Goal: Task Accomplishment & Management: Manage account settings

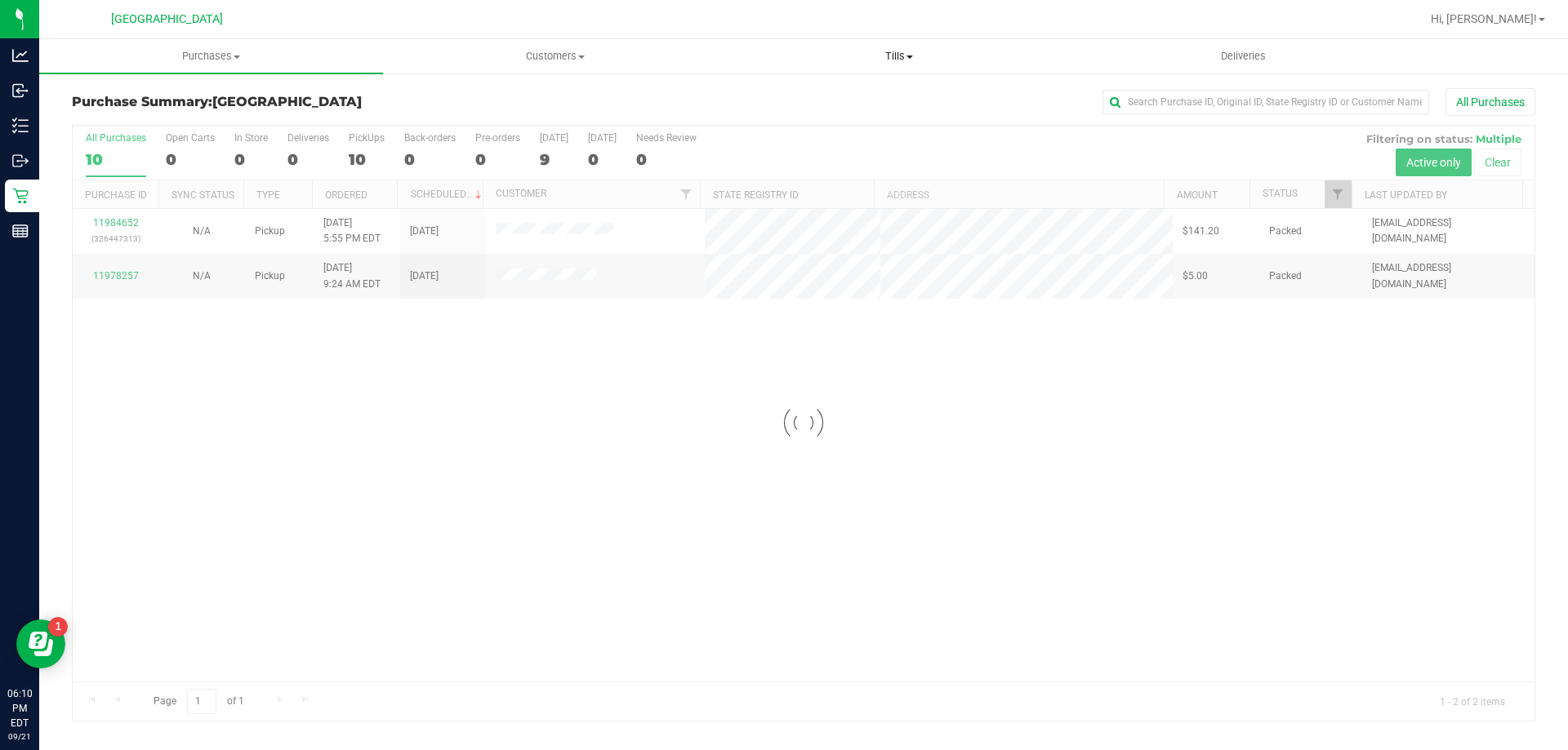
click at [888, 57] on span "Tills" at bounding box center [898, 55] width 342 height 15
click at [807, 91] on span "Manage tills" at bounding box center [781, 98] width 110 height 14
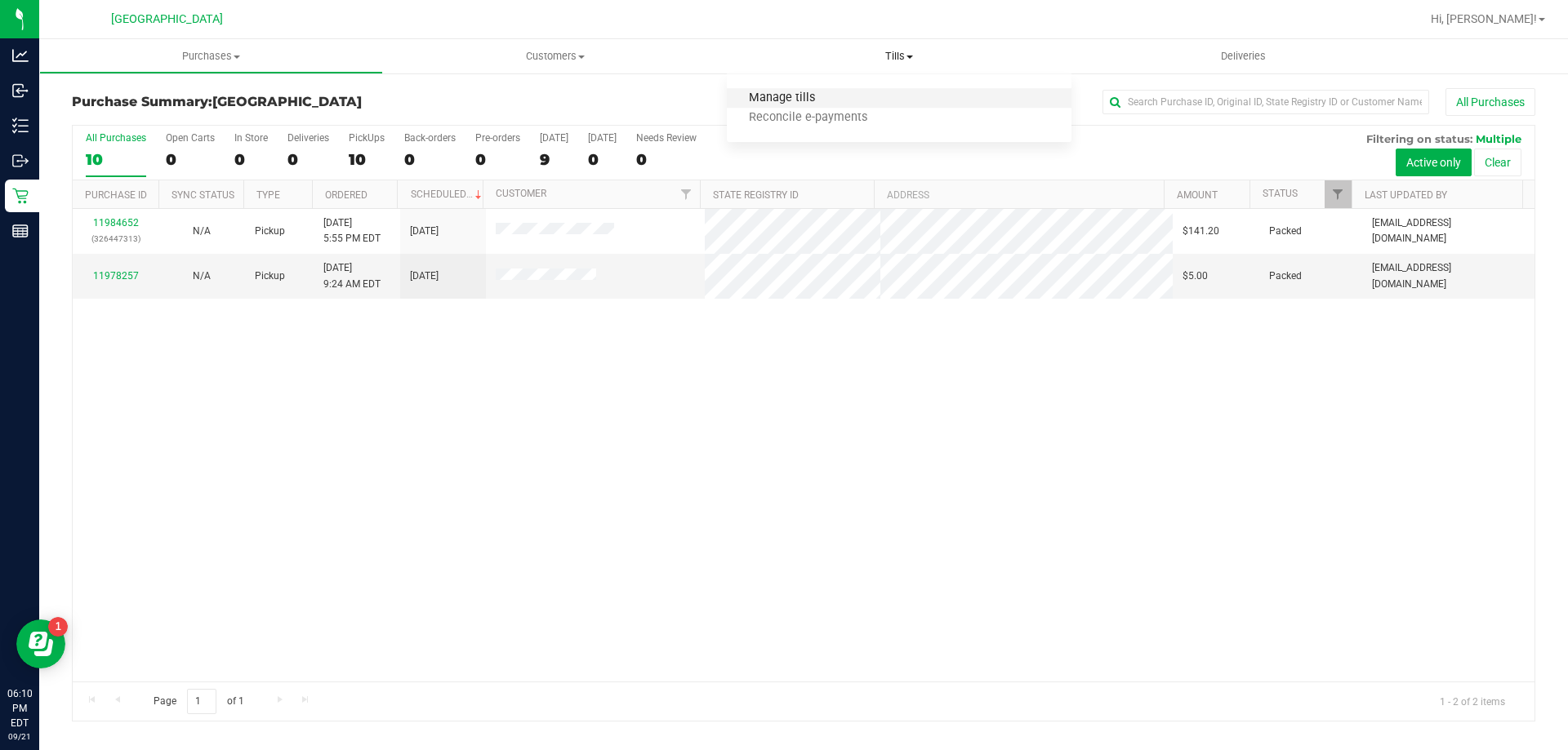
click at [813, 98] on span "Manage tills" at bounding box center [781, 98] width 110 height 14
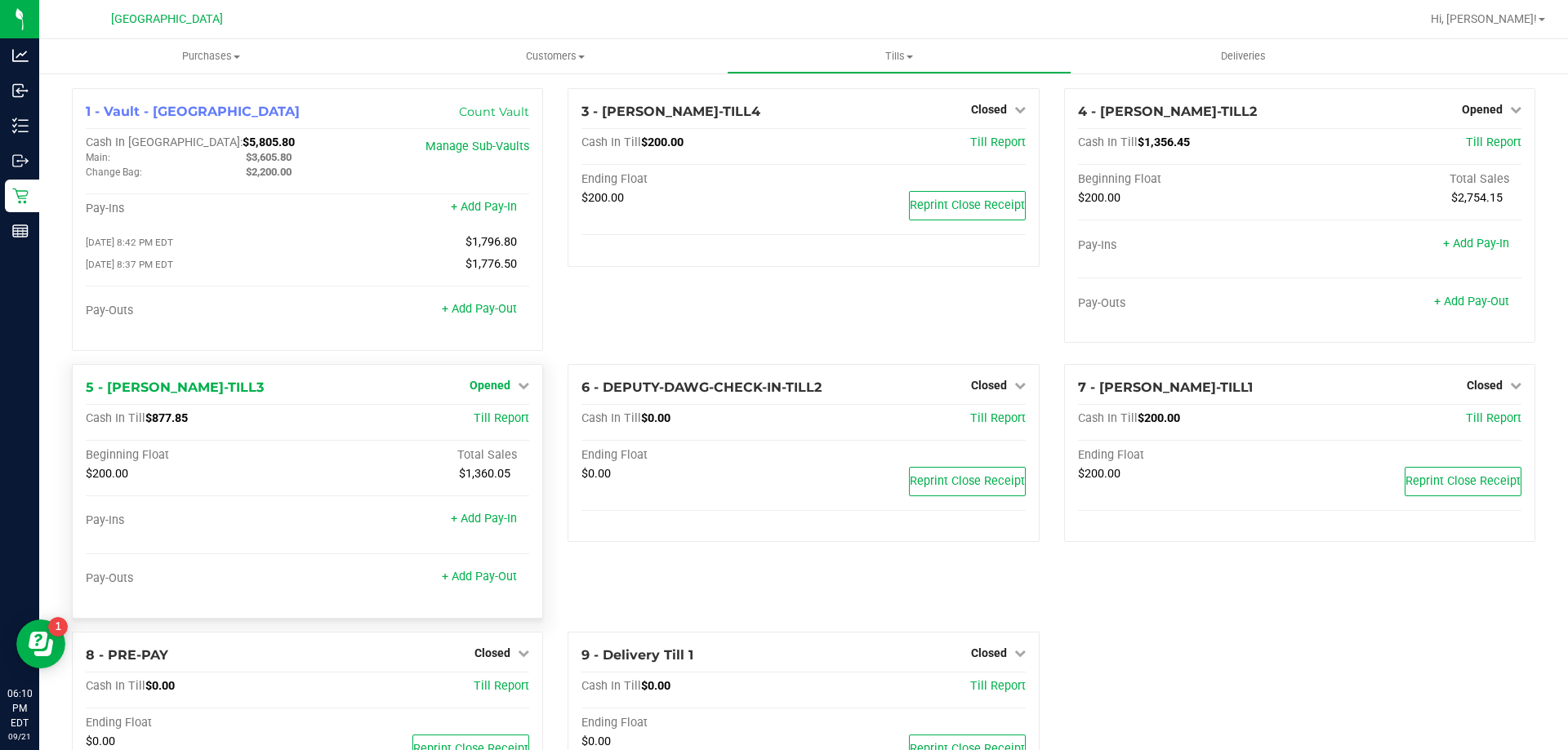
click at [505, 387] on span "Opened" at bounding box center [490, 384] width 41 height 13
click at [487, 422] on link "Close Till" at bounding box center [493, 418] width 44 height 13
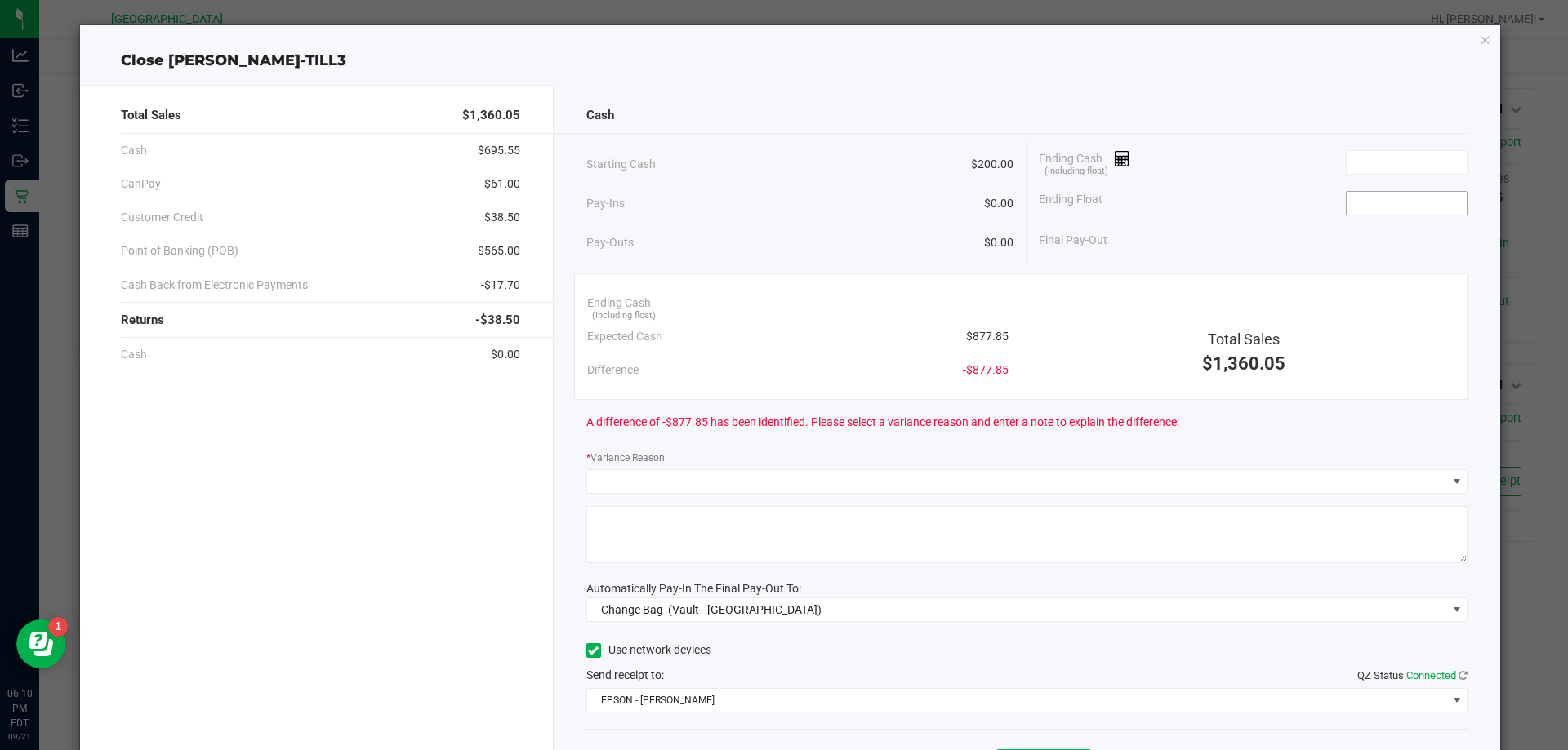
click at [1370, 200] on input at bounding box center [1405, 203] width 120 height 23
type input "$200.00"
click at [766, 608] on span "(Vault - [GEOGRAPHIC_DATA])" at bounding box center [744, 609] width 154 height 13
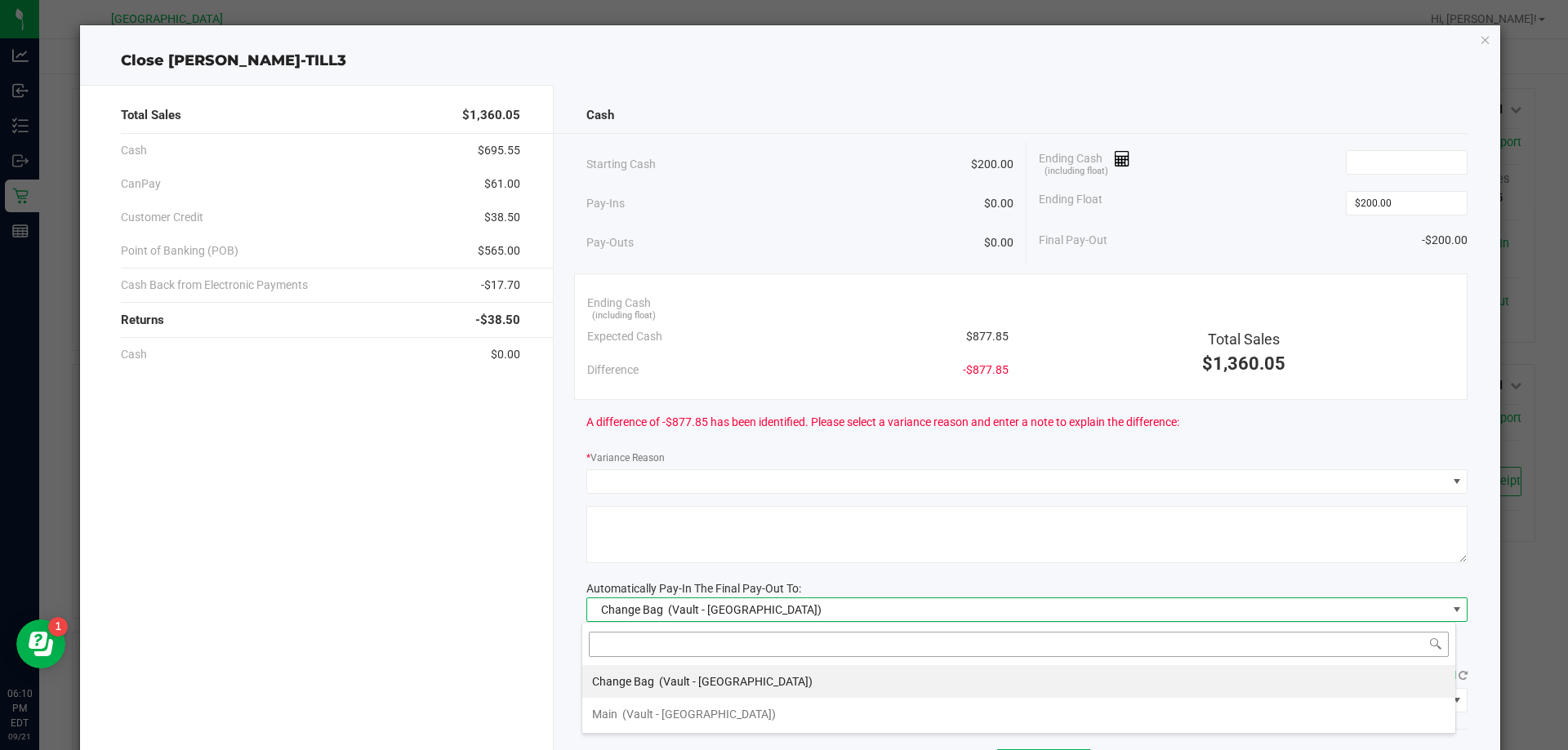
scroll to position [25, 873]
click at [614, 720] on span "Main" at bounding box center [605, 713] width 26 height 13
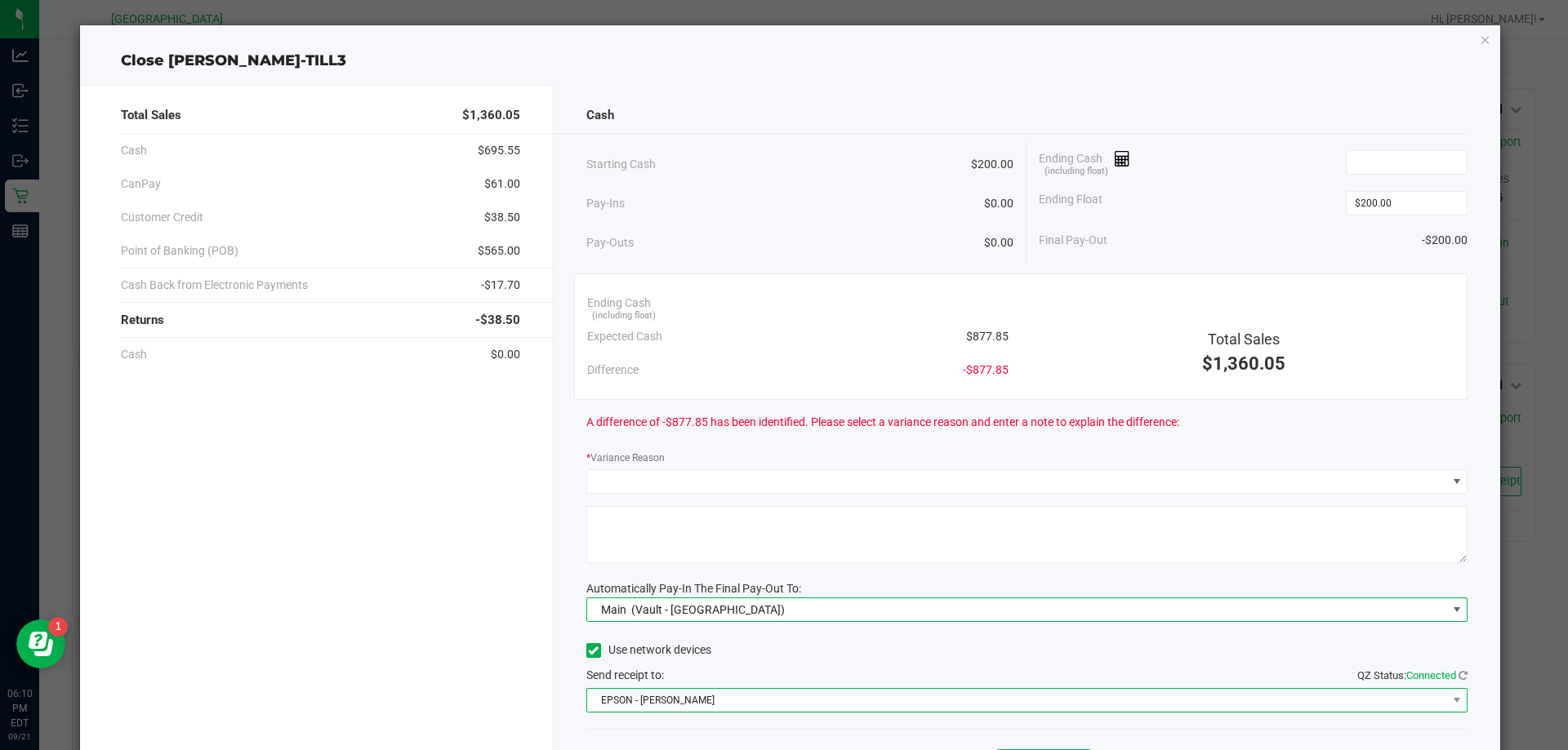
click at [609, 706] on span "EPSON - [PERSON_NAME]" at bounding box center [1016, 699] width 859 height 23
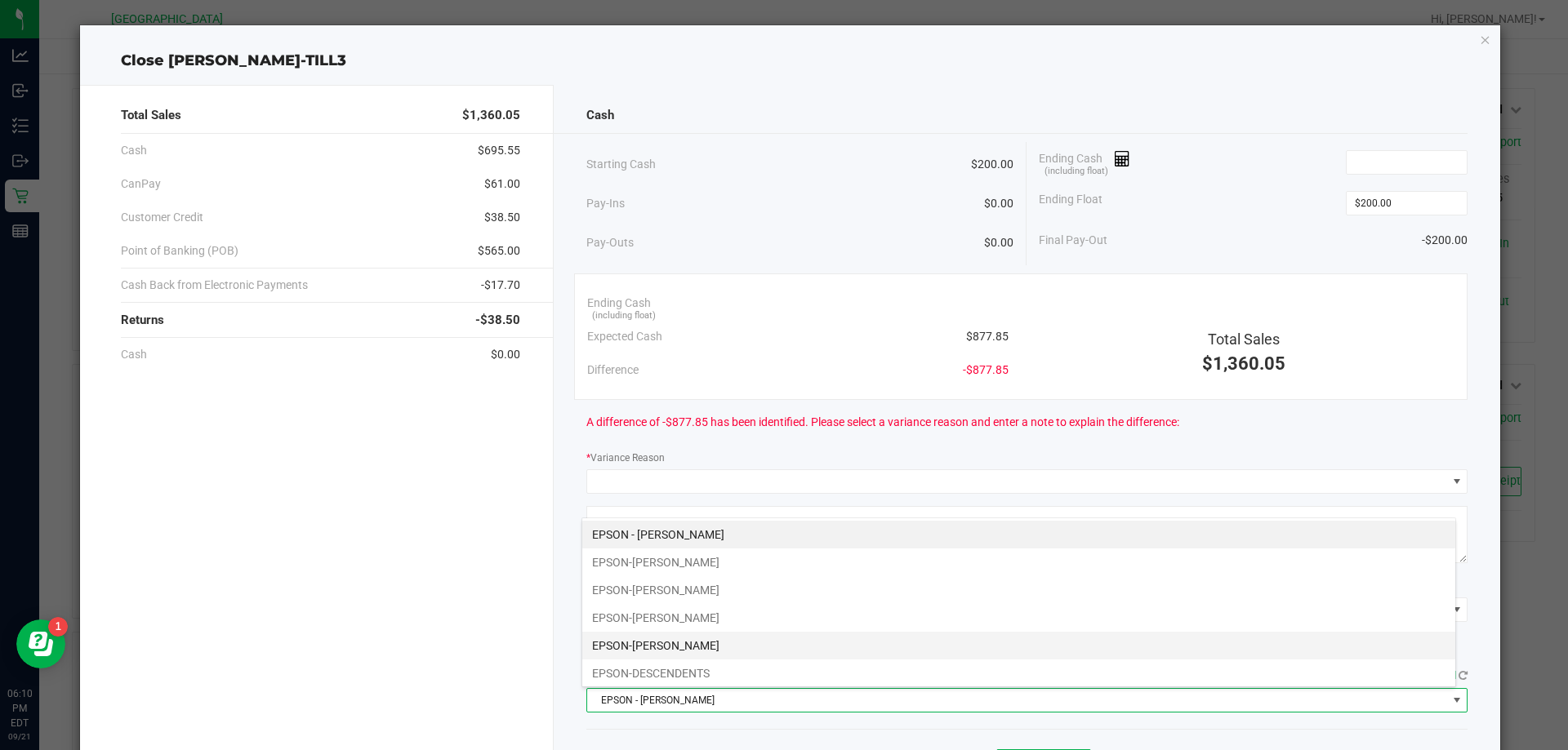
click at [628, 650] on li "EPSON-[PERSON_NAME]" at bounding box center [1018, 646] width 873 height 28
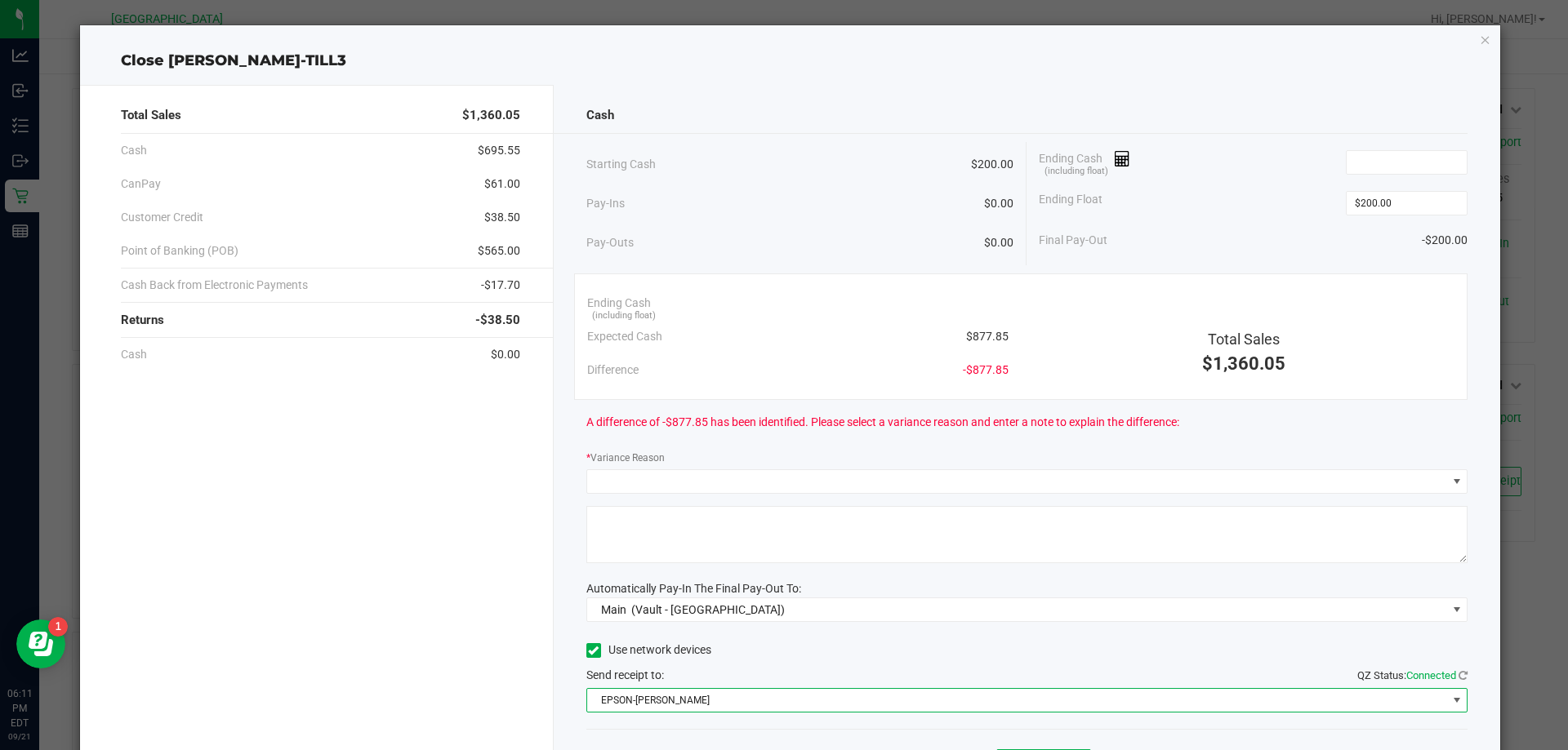
click at [1237, 212] on div "Ending Float $200.00" at bounding box center [1253, 203] width 428 height 41
drag, startPoint x: 674, startPoint y: 112, endPoint x: 748, endPoint y: 110, distance: 74.0
click at [674, 111] on div "Cash" at bounding box center [1027, 115] width 882 height 35
click at [1355, 157] on input at bounding box center [1405, 161] width 120 height 23
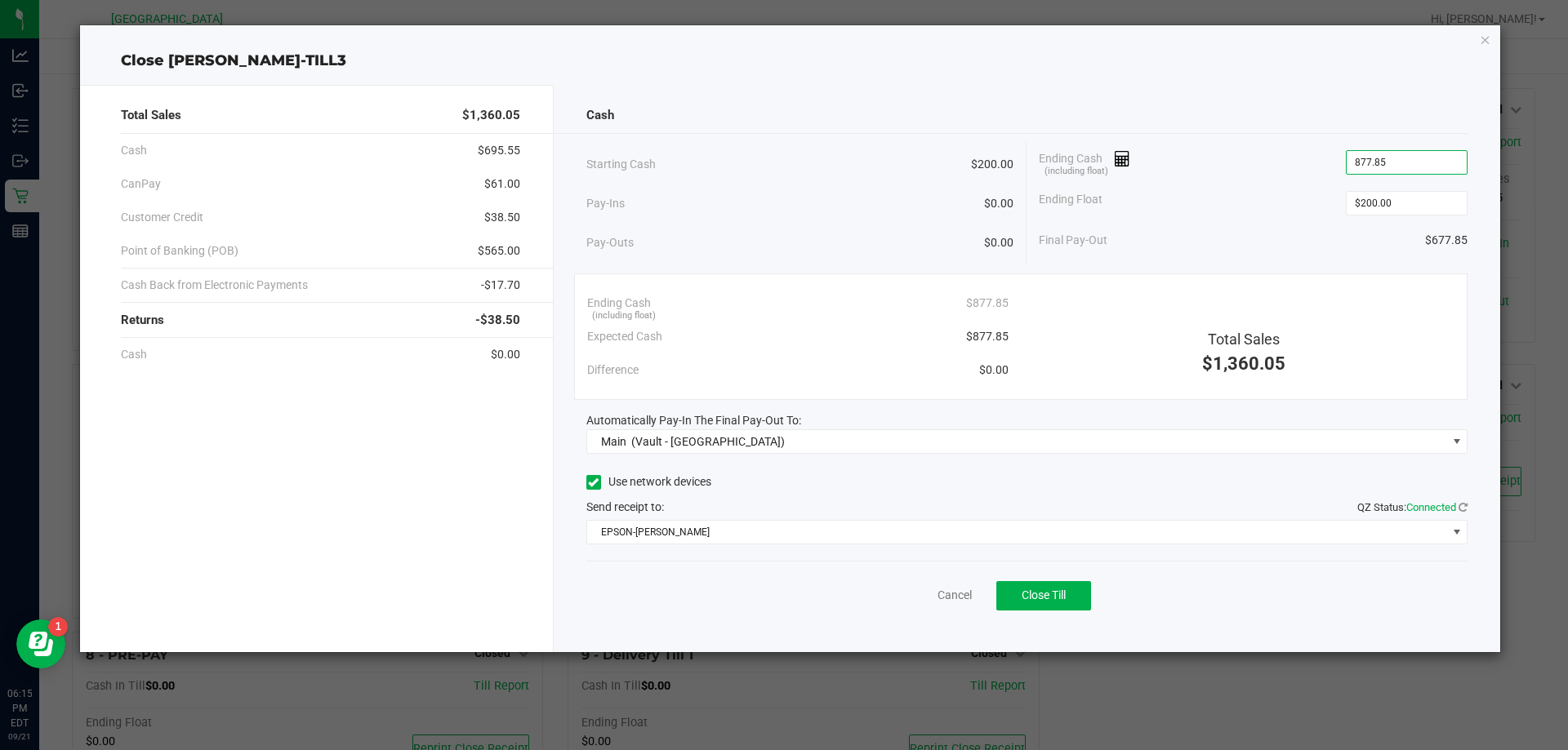
type input "$877.85"
click at [1257, 165] on div "Ending Cash (including float) $877.85" at bounding box center [1253, 161] width 428 height 41
click at [1047, 599] on span "Close Till" at bounding box center [1044, 594] width 44 height 13
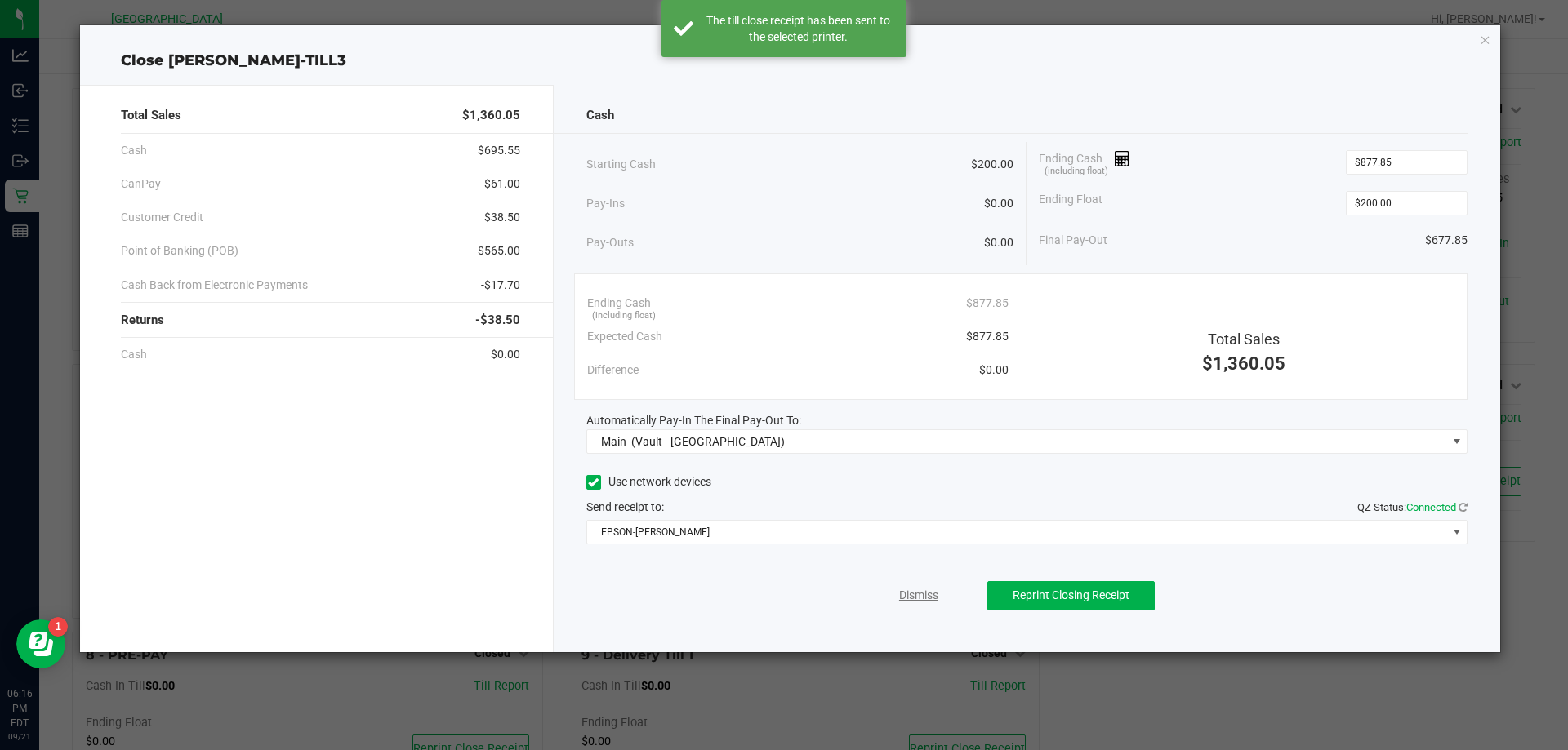
click at [926, 588] on link "Dismiss" at bounding box center [919, 594] width 40 height 17
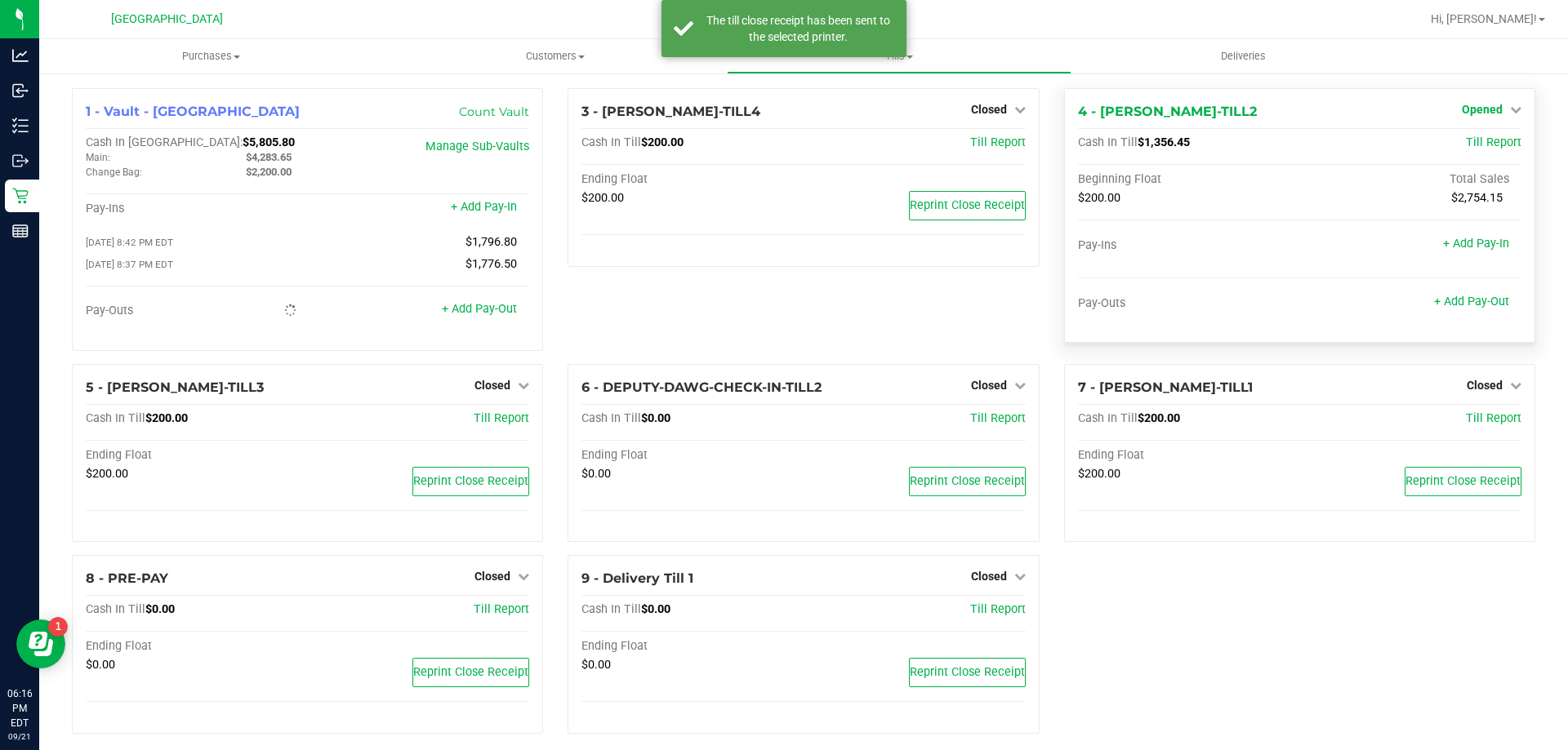
click at [1485, 104] on span "Opened" at bounding box center [1482, 109] width 41 height 13
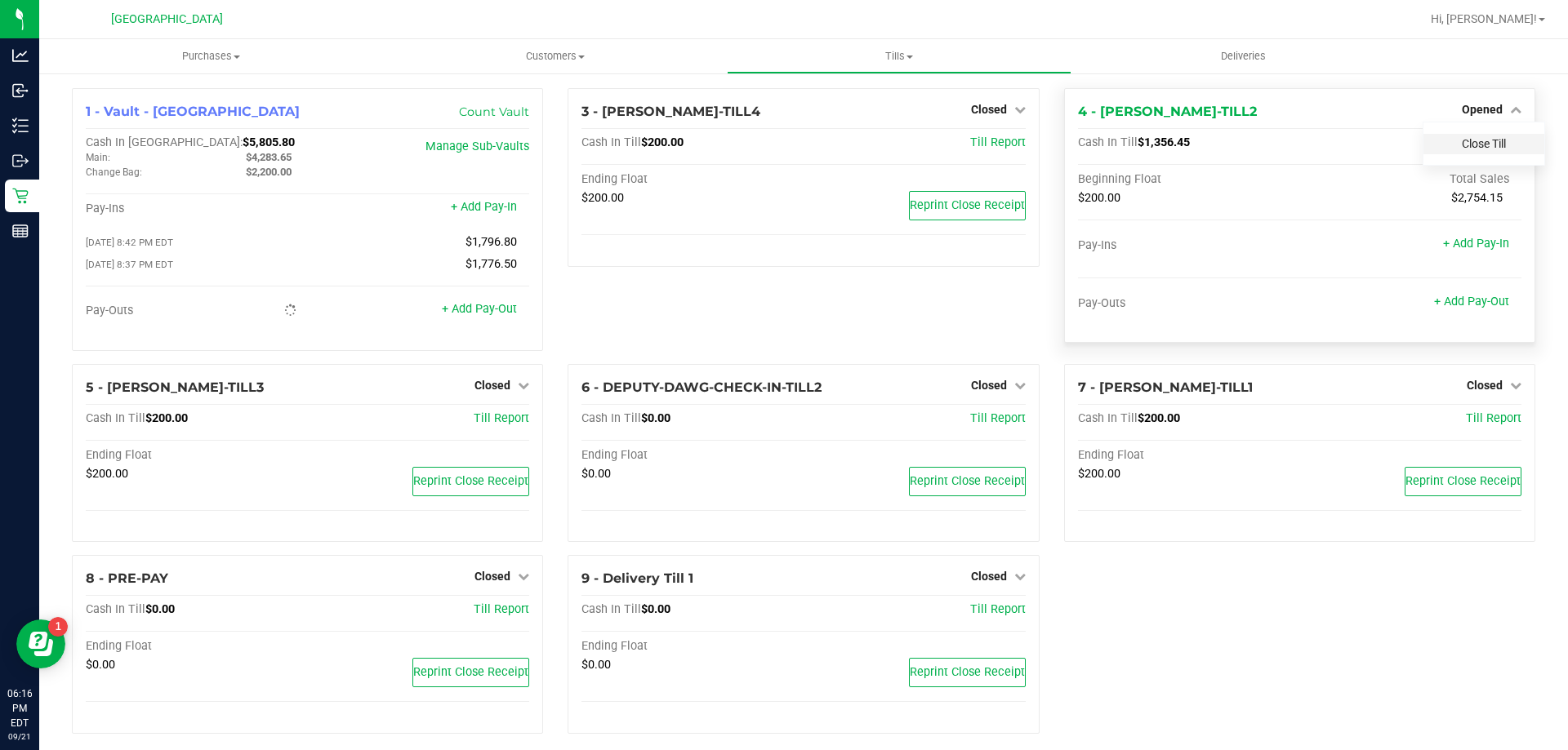
click at [1468, 145] on link "Close Till" at bounding box center [1484, 143] width 44 height 13
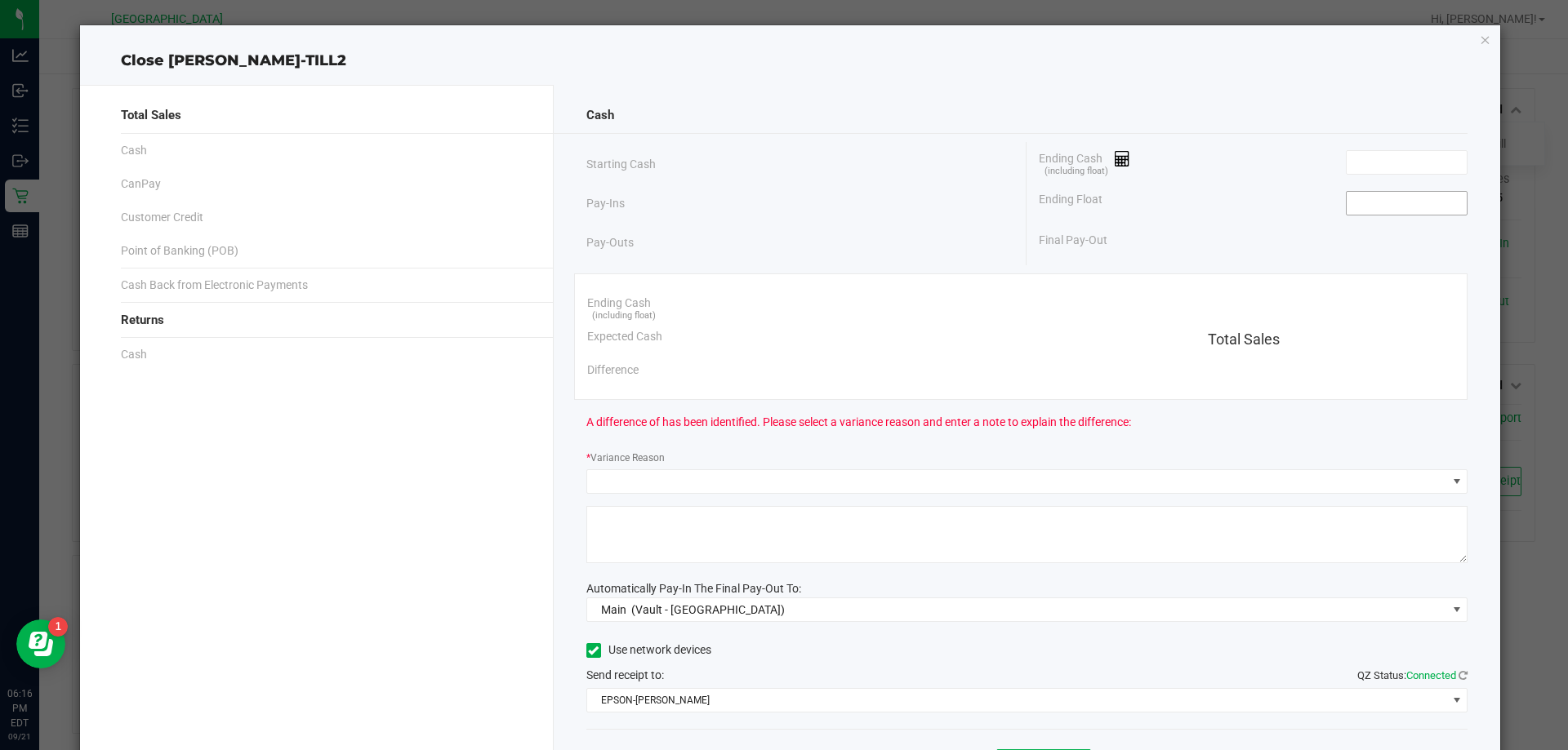
click at [1399, 206] on input at bounding box center [1405, 203] width 120 height 23
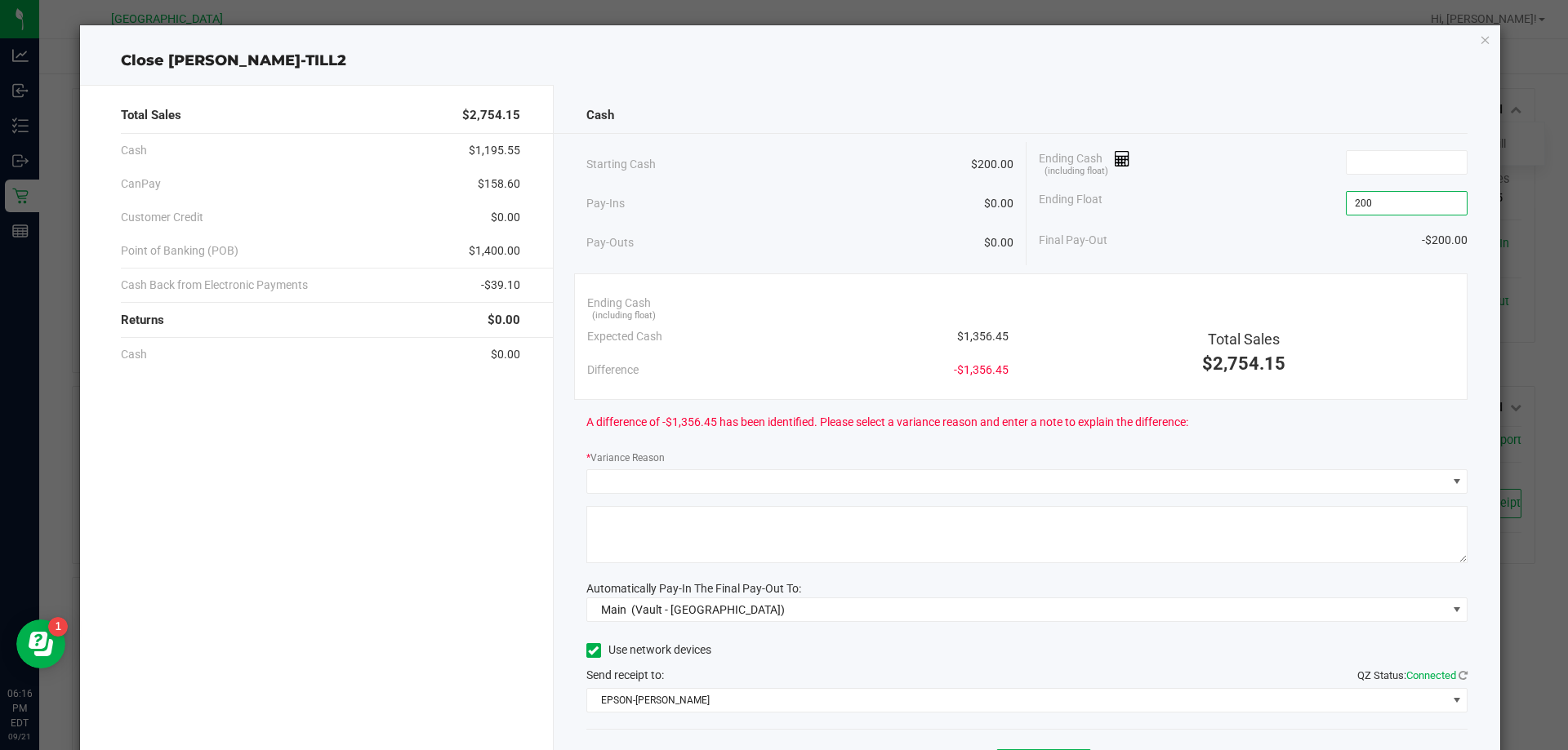
type input "$200.00"
click at [1234, 224] on div "Final Pay-Out -$200.00" at bounding box center [1253, 241] width 428 height 34
click at [702, 90] on div "Cash Starting Cash $200.00 Pay-Ins $0.00 Pay-Outs $0.00 Ending Cash (including …" at bounding box center [1028, 453] width 948 height 735
click at [1386, 162] on input at bounding box center [1405, 161] width 120 height 23
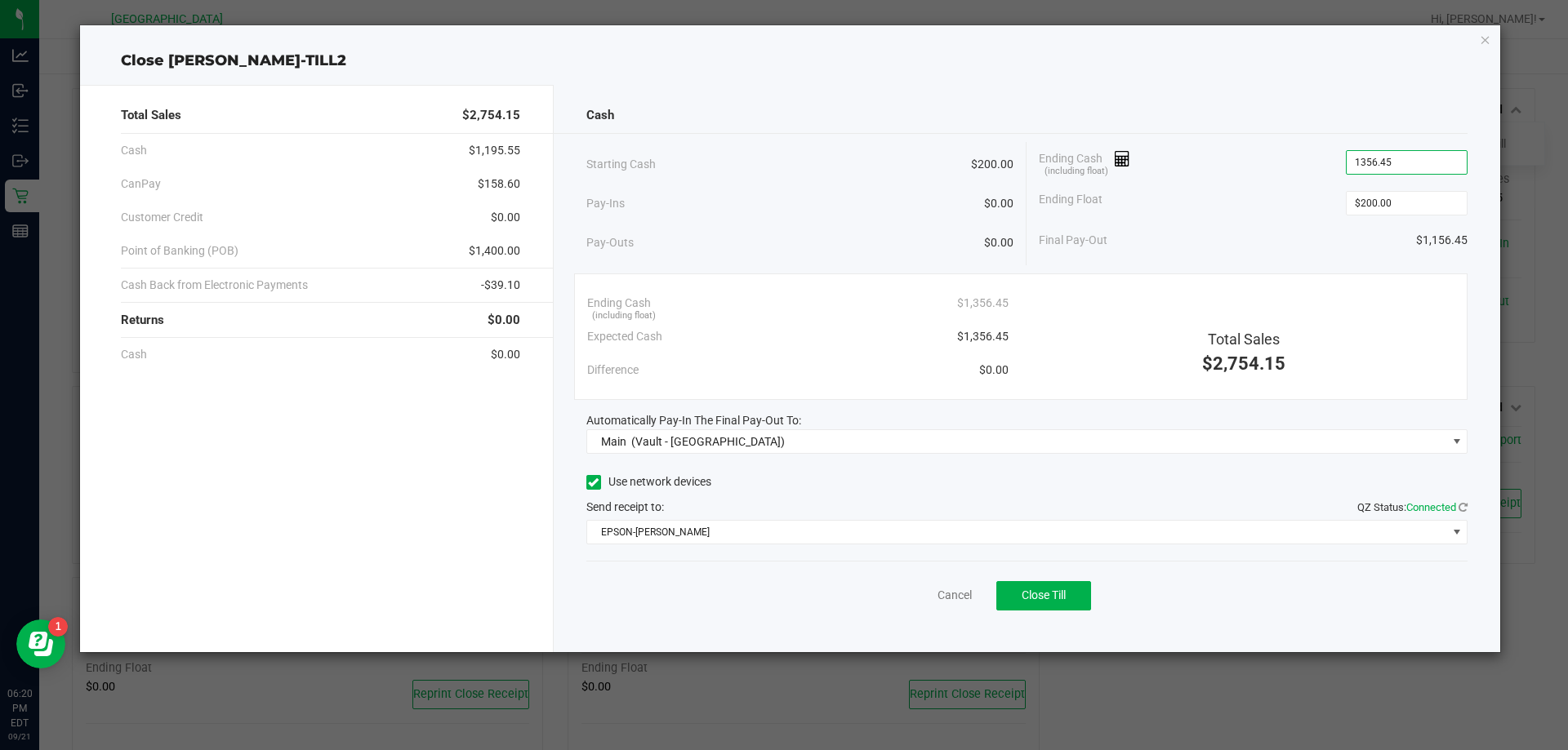
type input "$1,356.45"
click at [1258, 165] on div "Ending Cash (including float) $1,356.45" at bounding box center [1253, 161] width 428 height 41
click at [1032, 589] on span "Close Till" at bounding box center [1044, 594] width 44 height 13
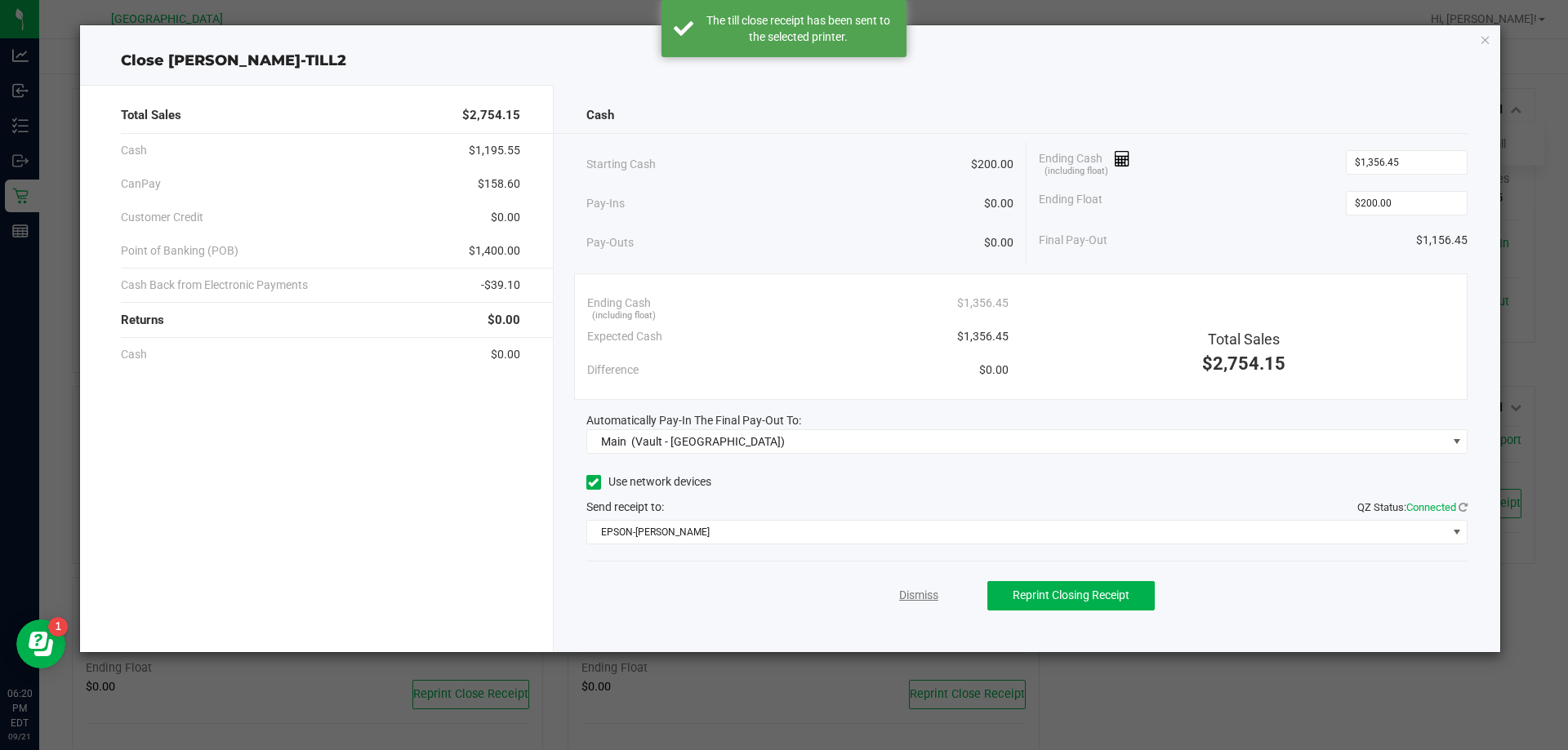
click at [935, 590] on link "Dismiss" at bounding box center [919, 594] width 40 height 17
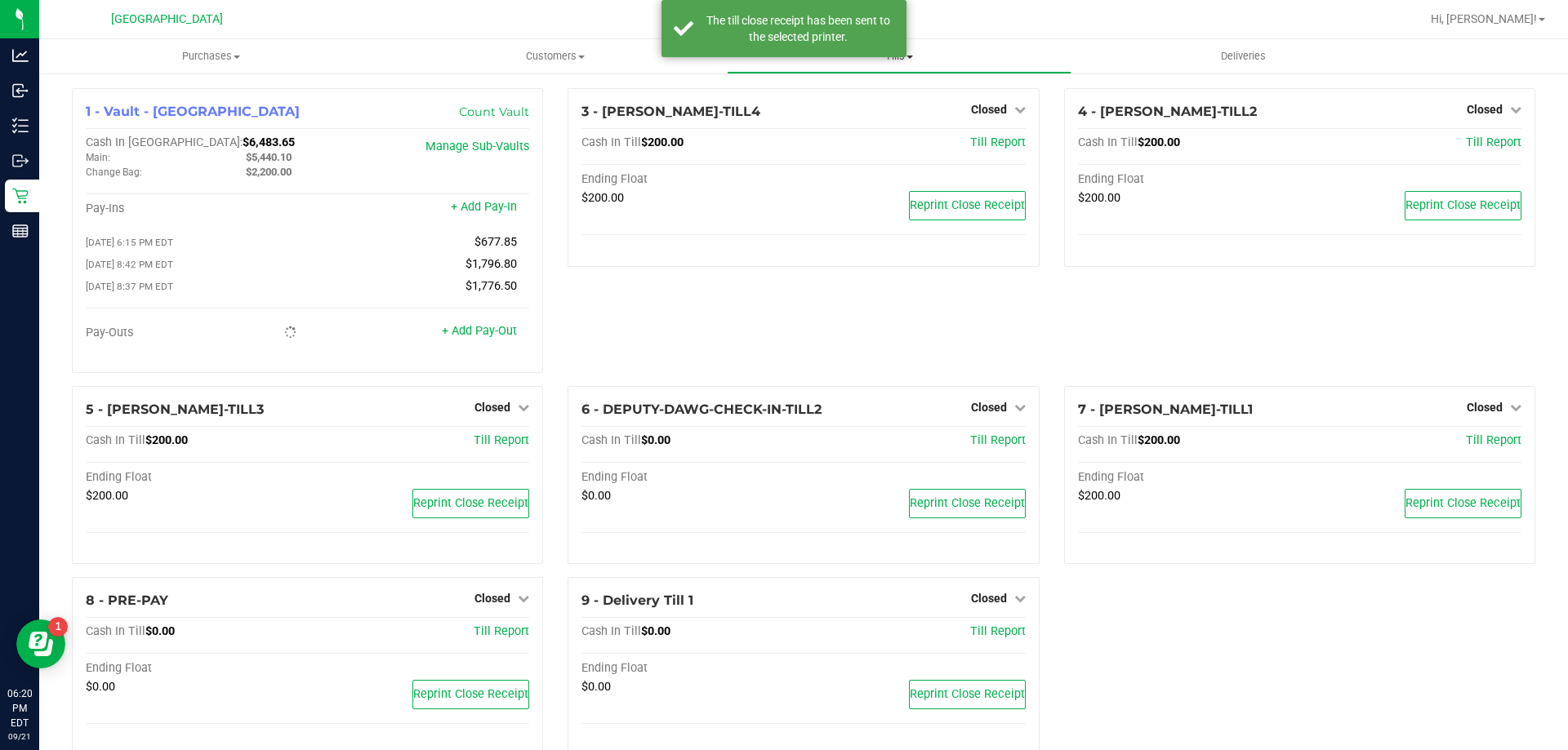
click at [915, 55] on span "Tills" at bounding box center [898, 55] width 342 height 15
click at [828, 118] on span "Reconcile e-payments" at bounding box center [808, 118] width 163 height 14
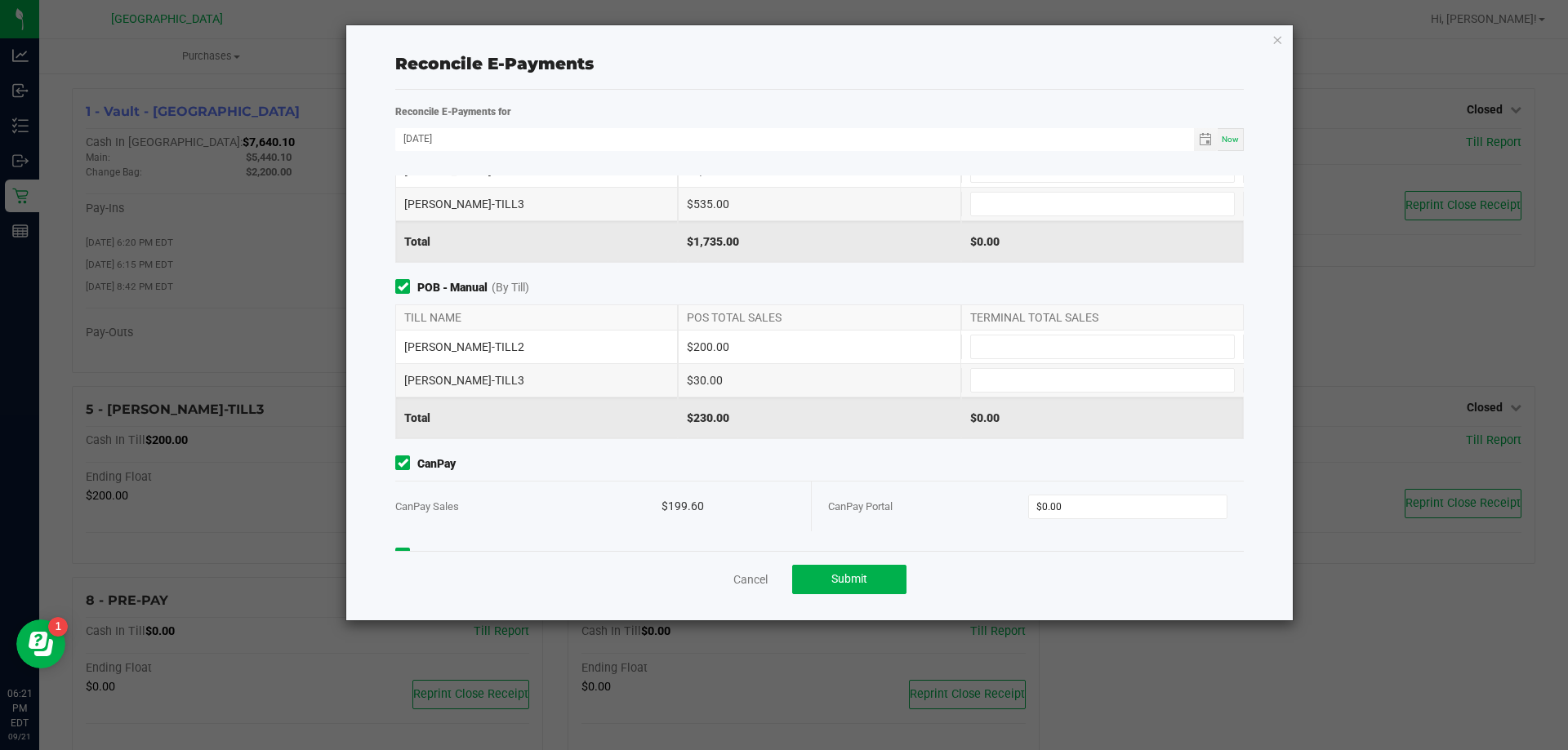
scroll to position [160, 0]
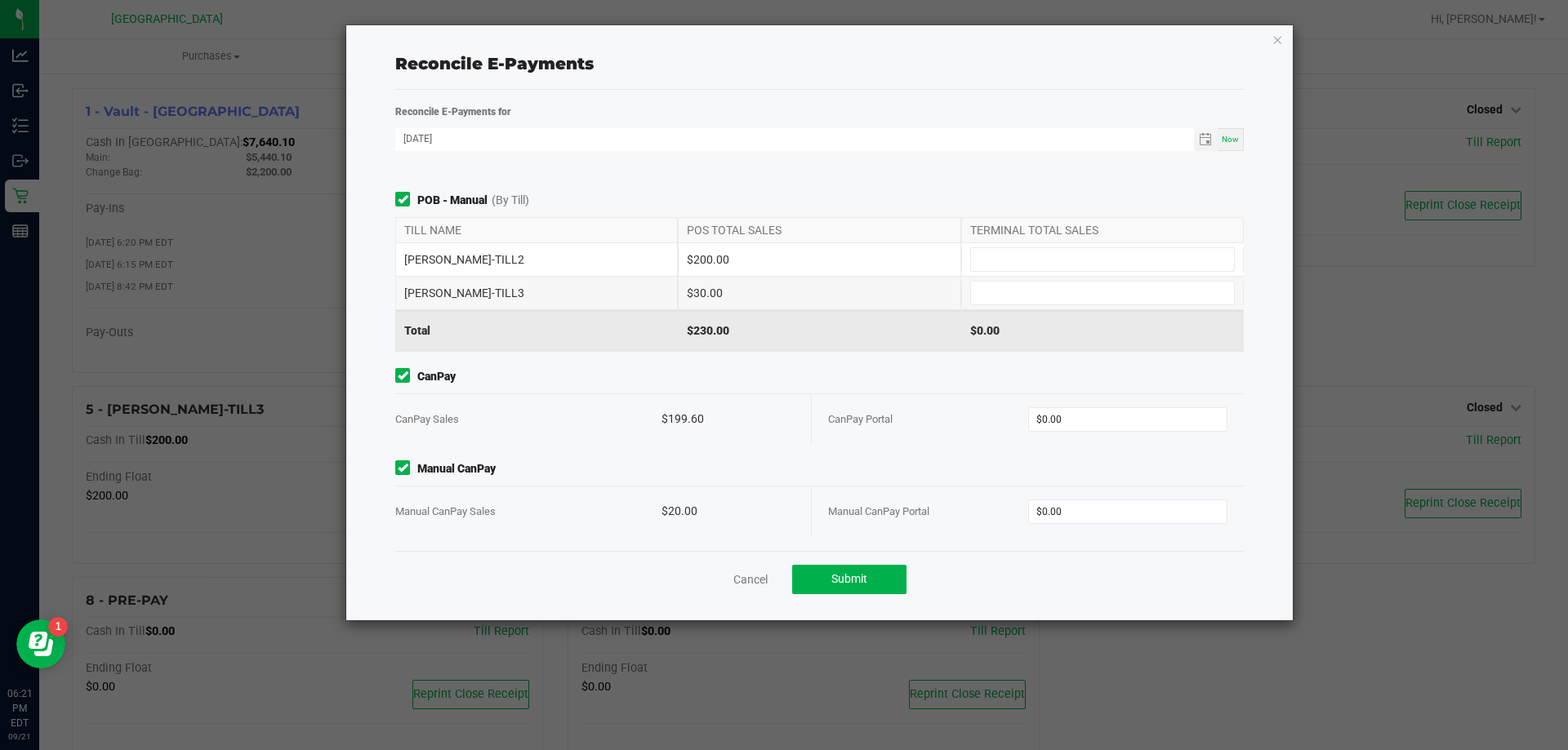
click at [1082, 395] on div "CanPay Portal $0.00" at bounding box center [1027, 419] width 399 height 50
click at [1072, 413] on input "0" at bounding box center [1128, 419] width 198 height 23
type input "$199.60"
type input "$20.00"
click at [1008, 391] on div "CanPay CanPay Sales $199.60 CanPay Portal $199.60" at bounding box center [819, 406] width 873 height 76
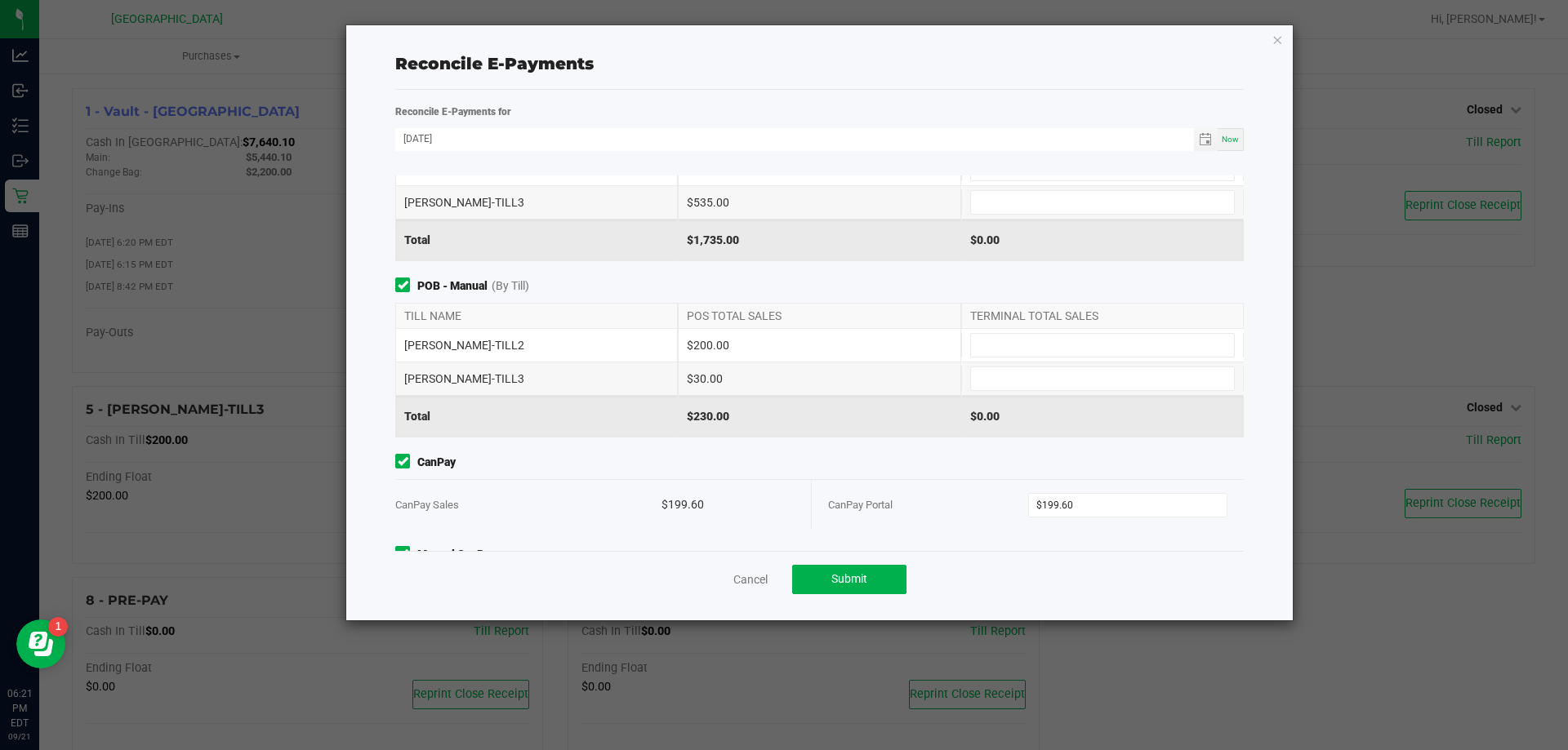
scroll to position [0, 0]
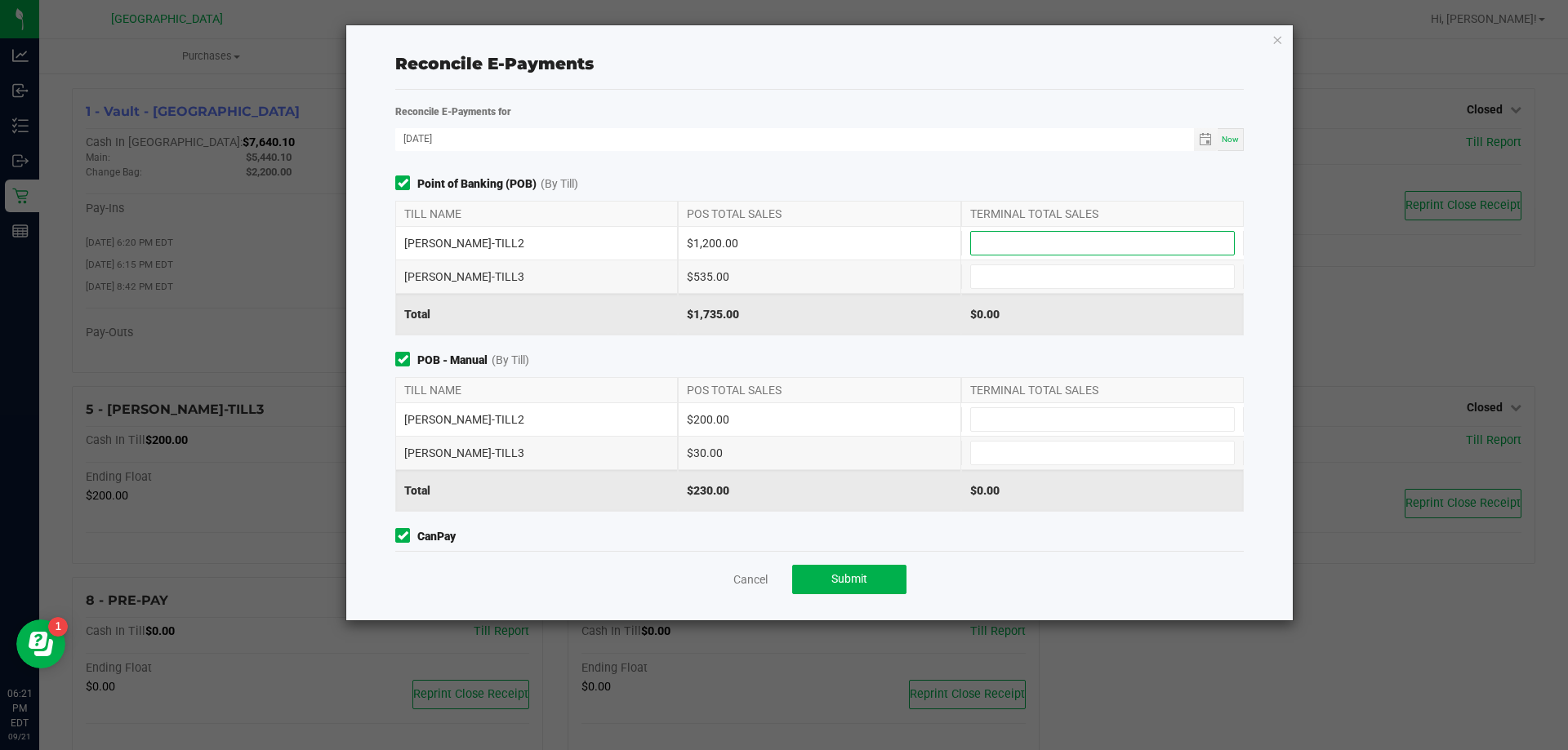
click at [1026, 246] on input at bounding box center [1102, 243] width 263 height 23
type input "$1,200.00"
type input "$535.00"
type input "$200.00"
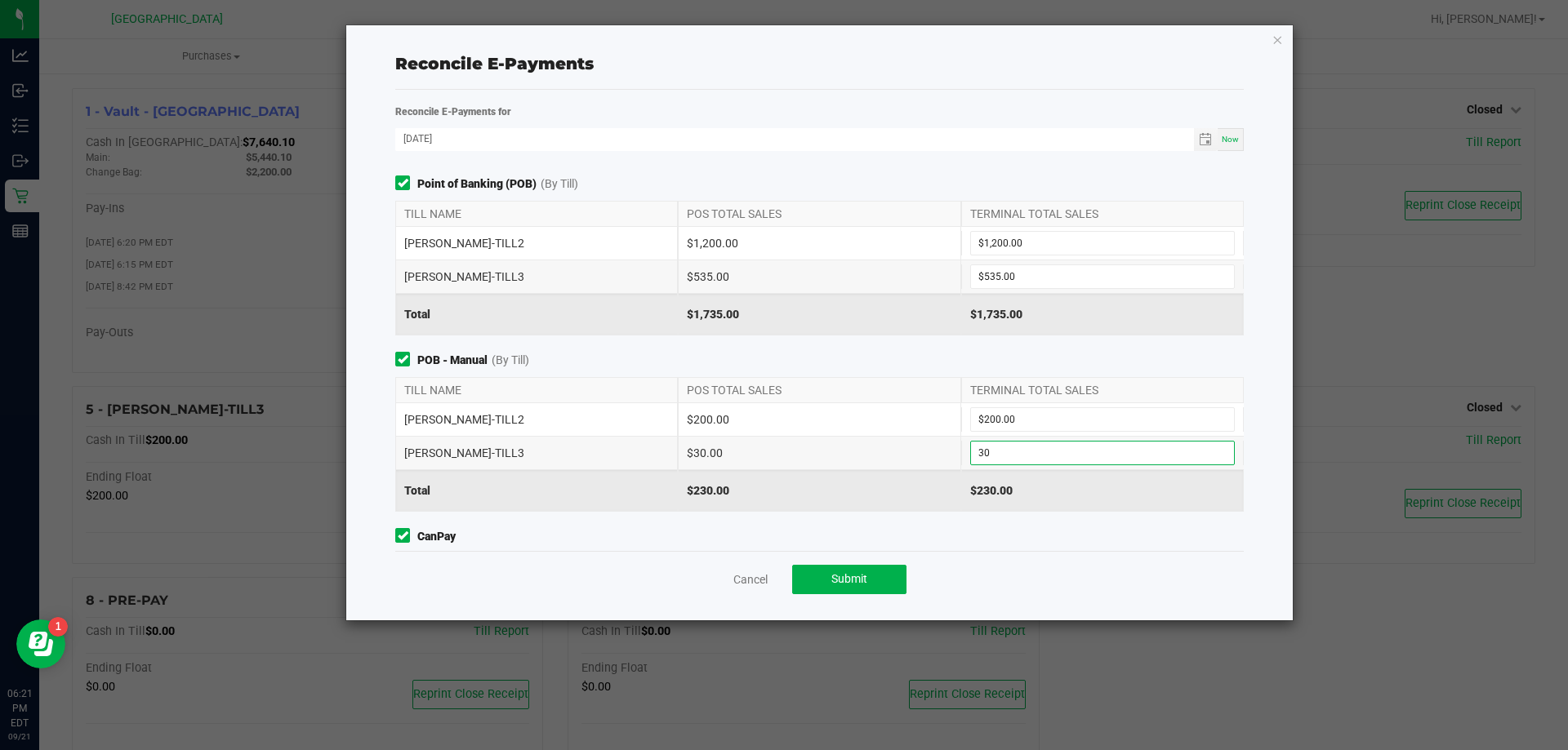
type input "$30.00"
drag, startPoint x: 937, startPoint y: 347, endPoint x: 931, endPoint y: 357, distance: 11.7
click at [937, 349] on div "Point of Banking (POB) (By Till) TILL NAME POS TOTAL SALES TERMINAL TOTAL SALES…" at bounding box center [819, 363] width 873 height 375
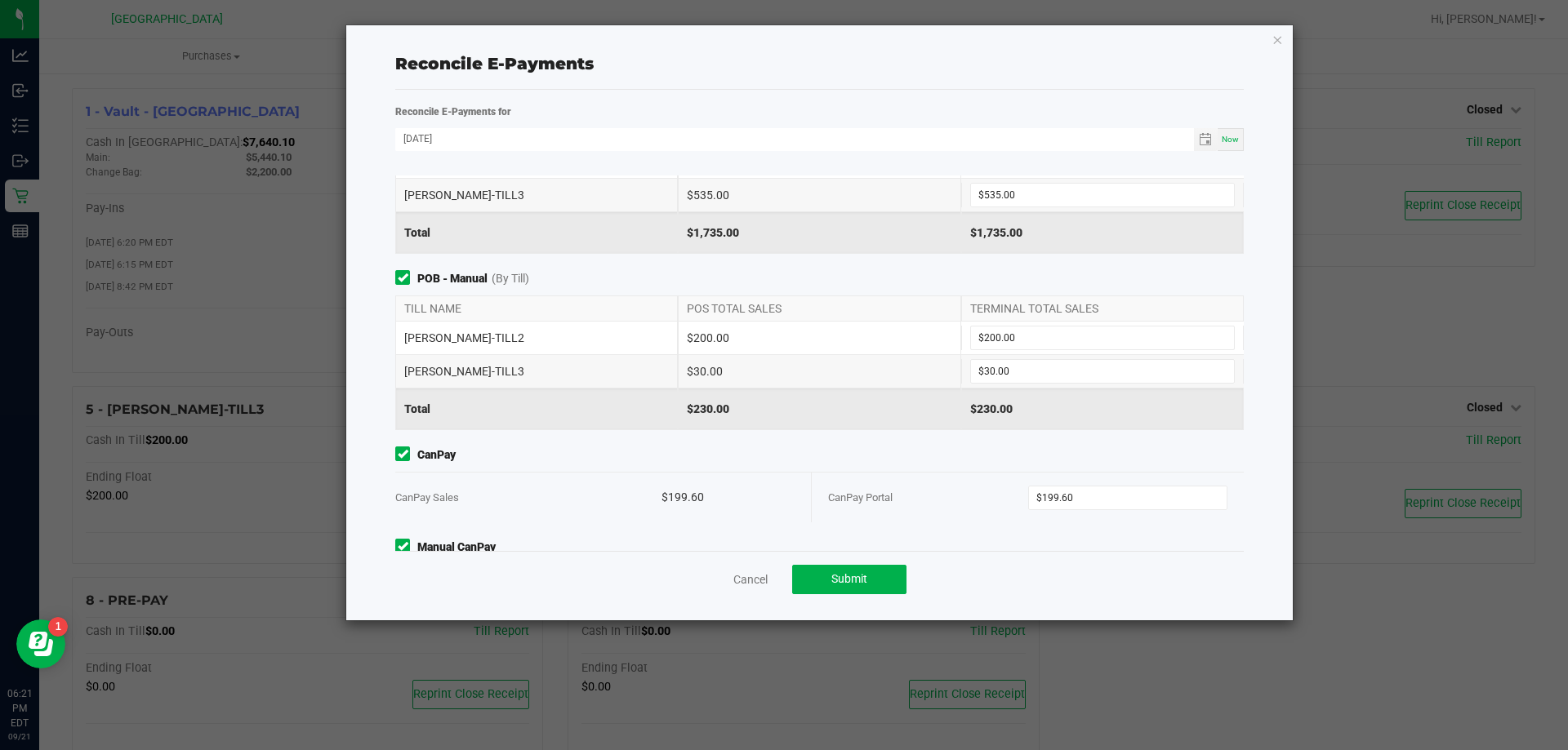
scroll to position [160, 0]
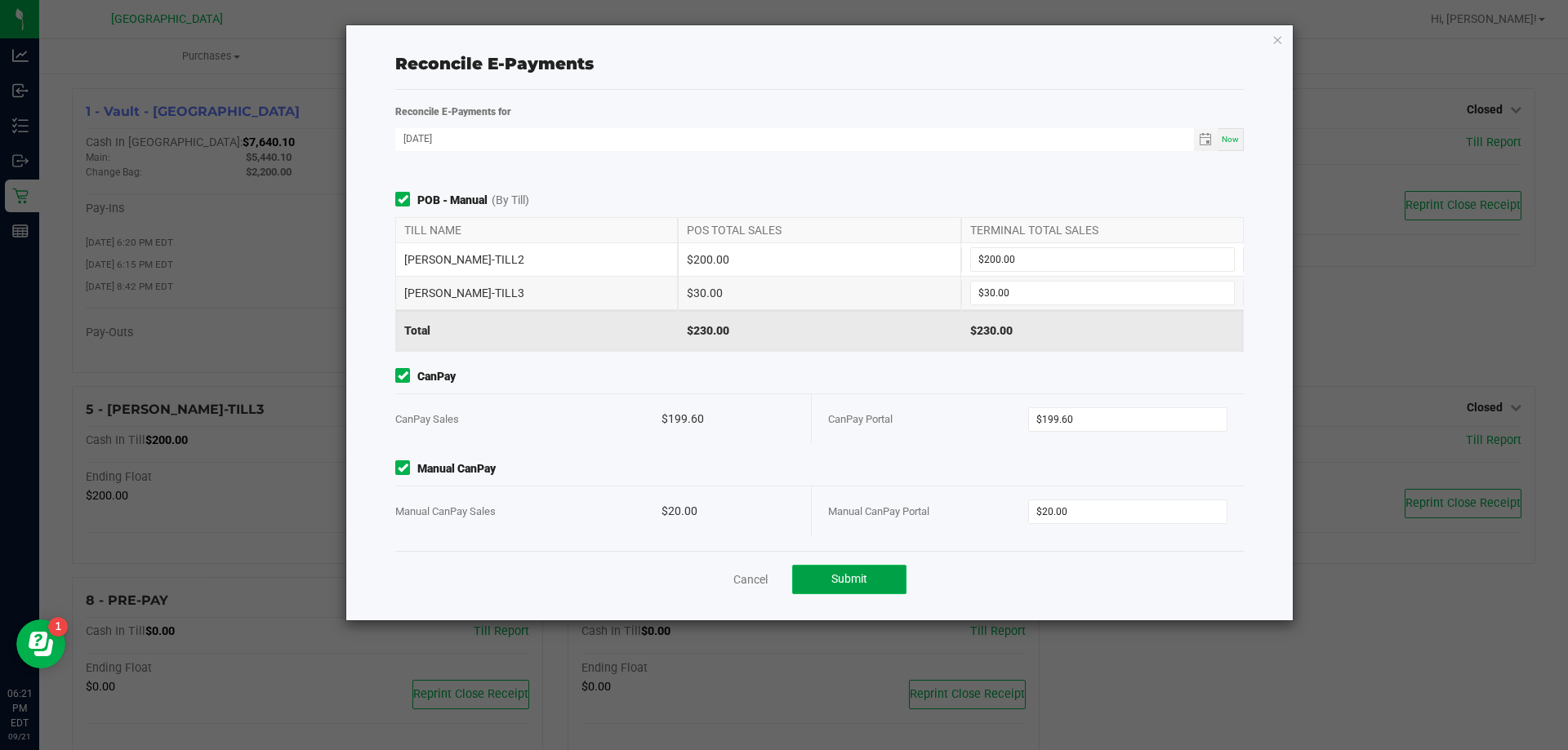
click at [852, 575] on span "Submit" at bounding box center [849, 578] width 36 height 13
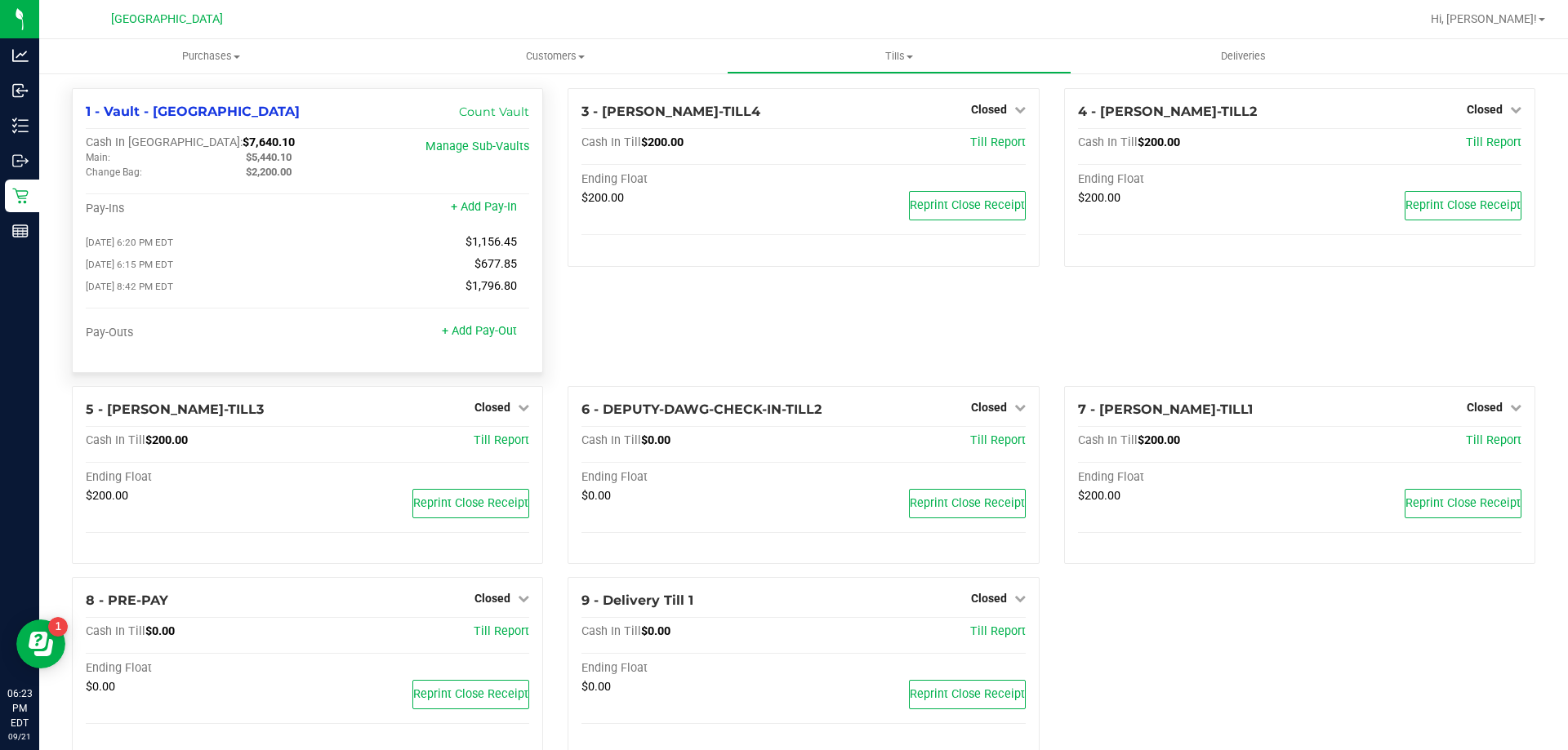
drag, startPoint x: 234, startPoint y: 138, endPoint x: 169, endPoint y: 137, distance: 65.0
click at [169, 137] on div "Cash In Vault: $7,640.10" at bounding box center [233, 143] width 295 height 15
copy span "7,640.10"
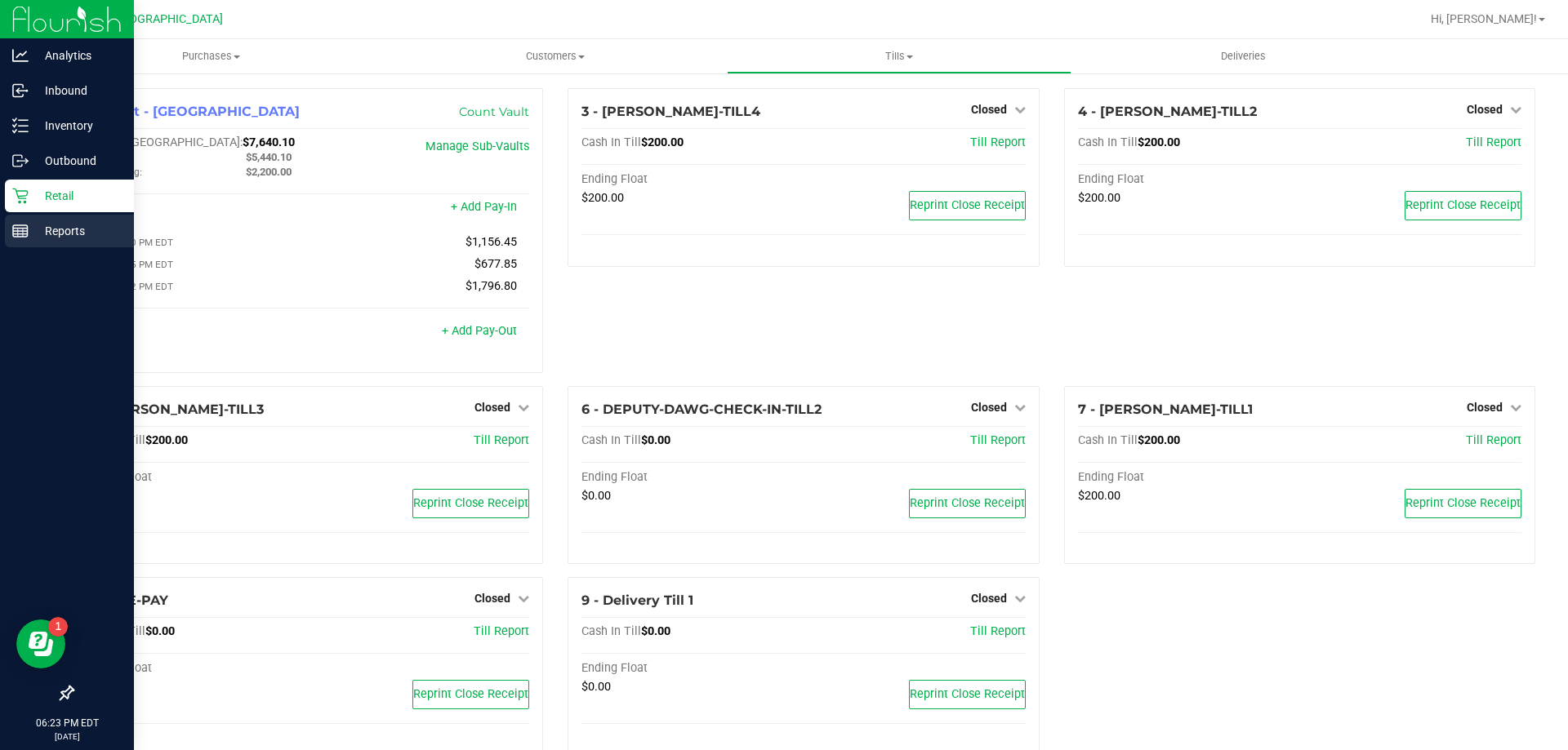
click at [51, 226] on p "Reports" at bounding box center [77, 231] width 98 height 20
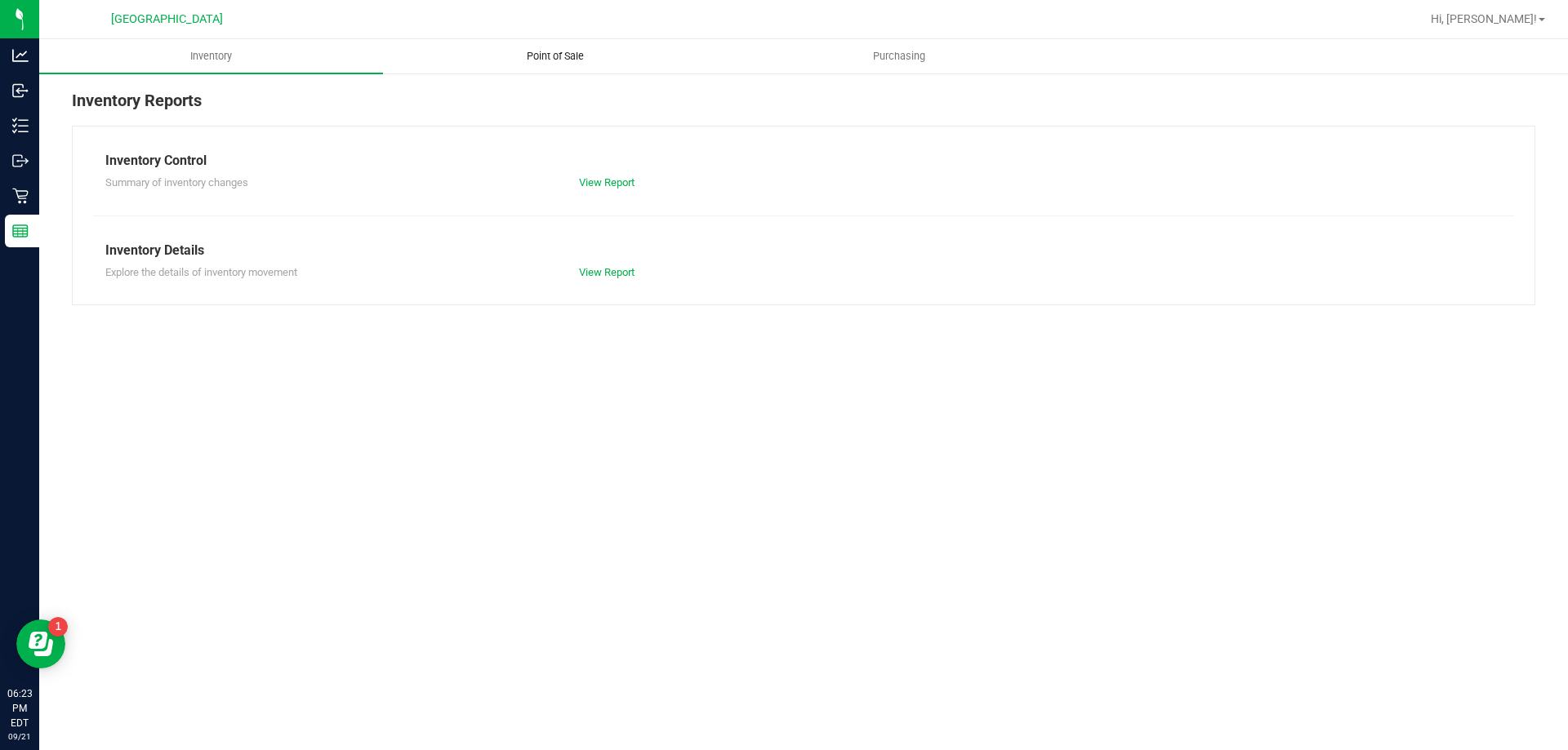
click at [597, 53] on span "Point of Sale" at bounding box center [555, 55] width 101 height 15
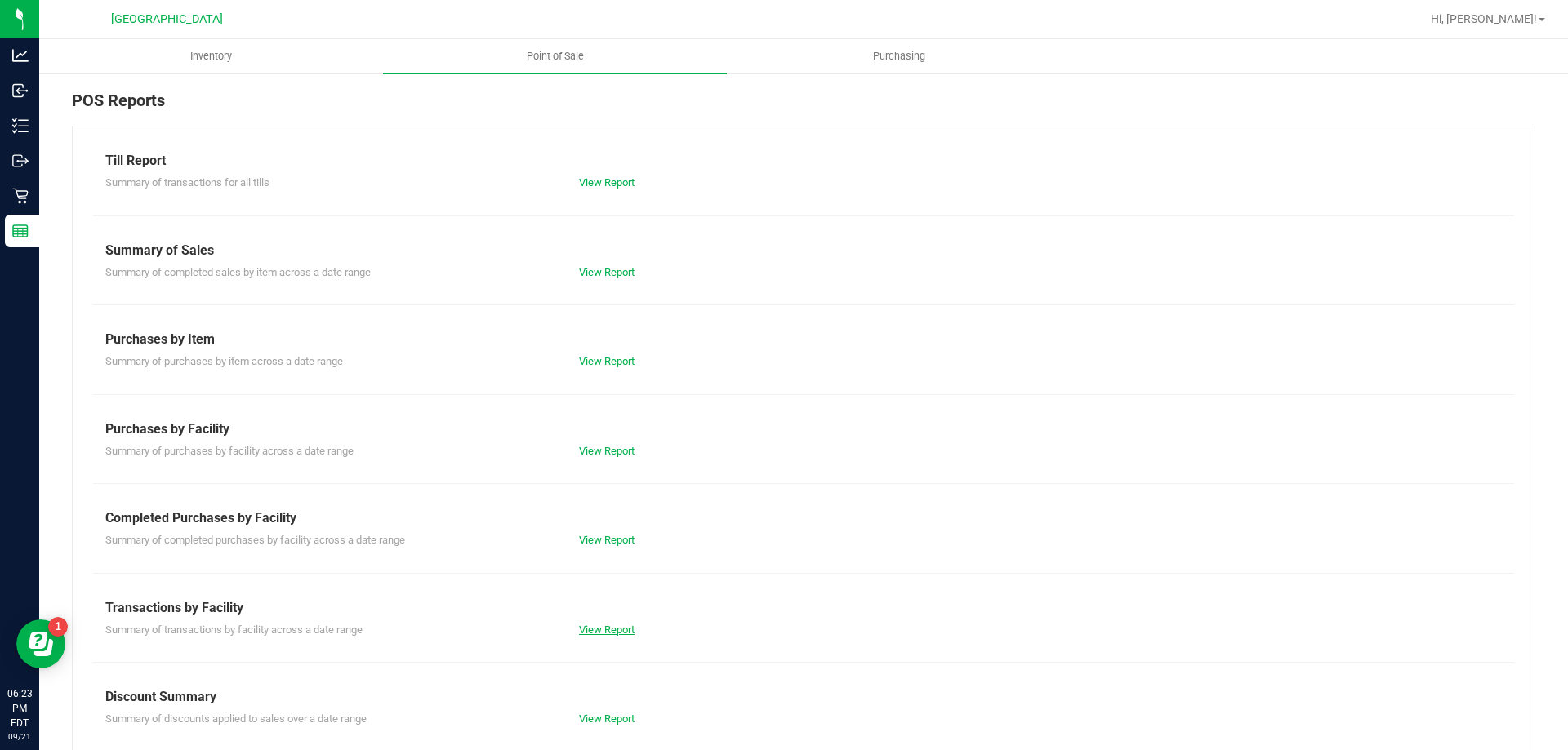
click at [608, 623] on link "View Report" at bounding box center [607, 629] width 56 height 12
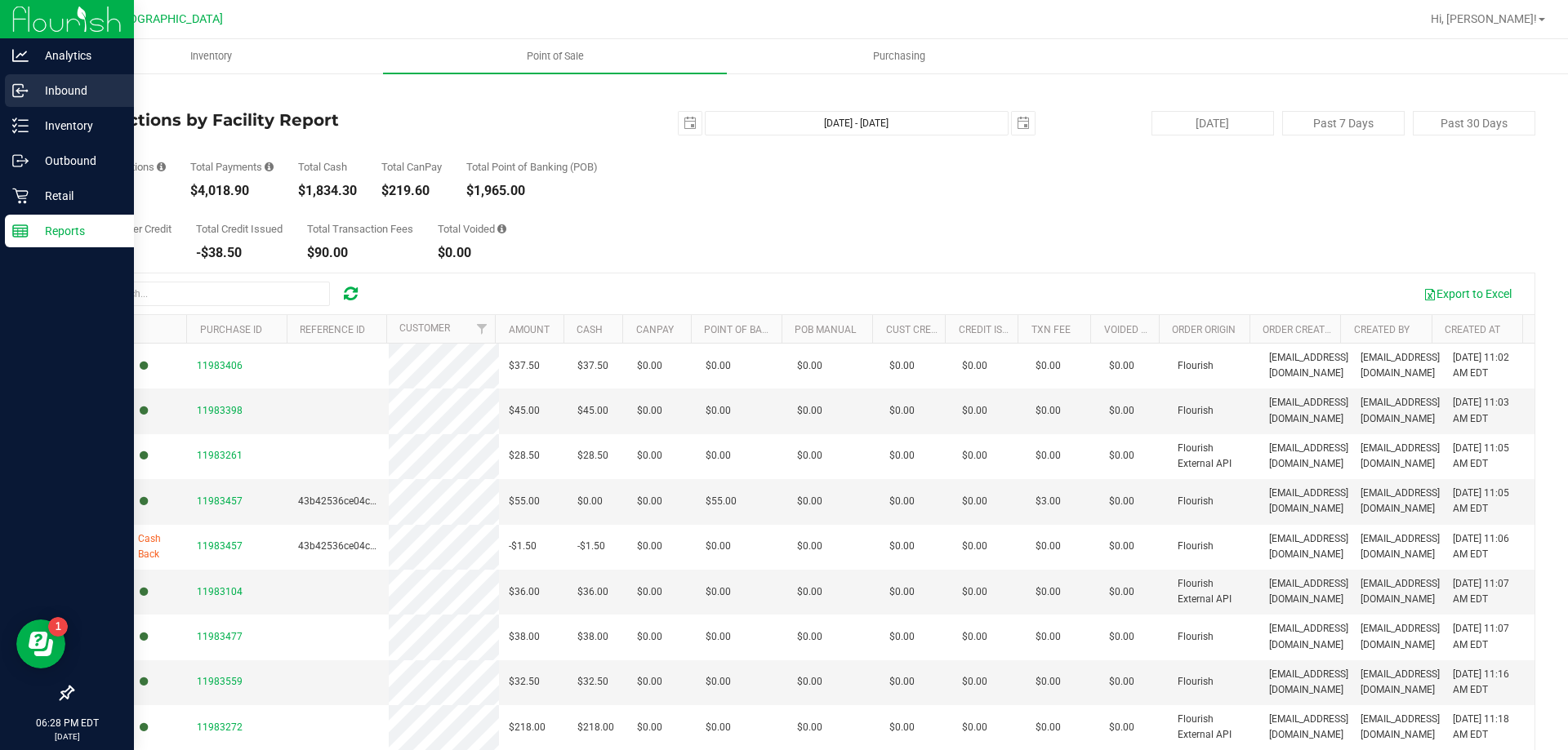
click at [49, 90] on p "Inbound" at bounding box center [77, 91] width 98 height 20
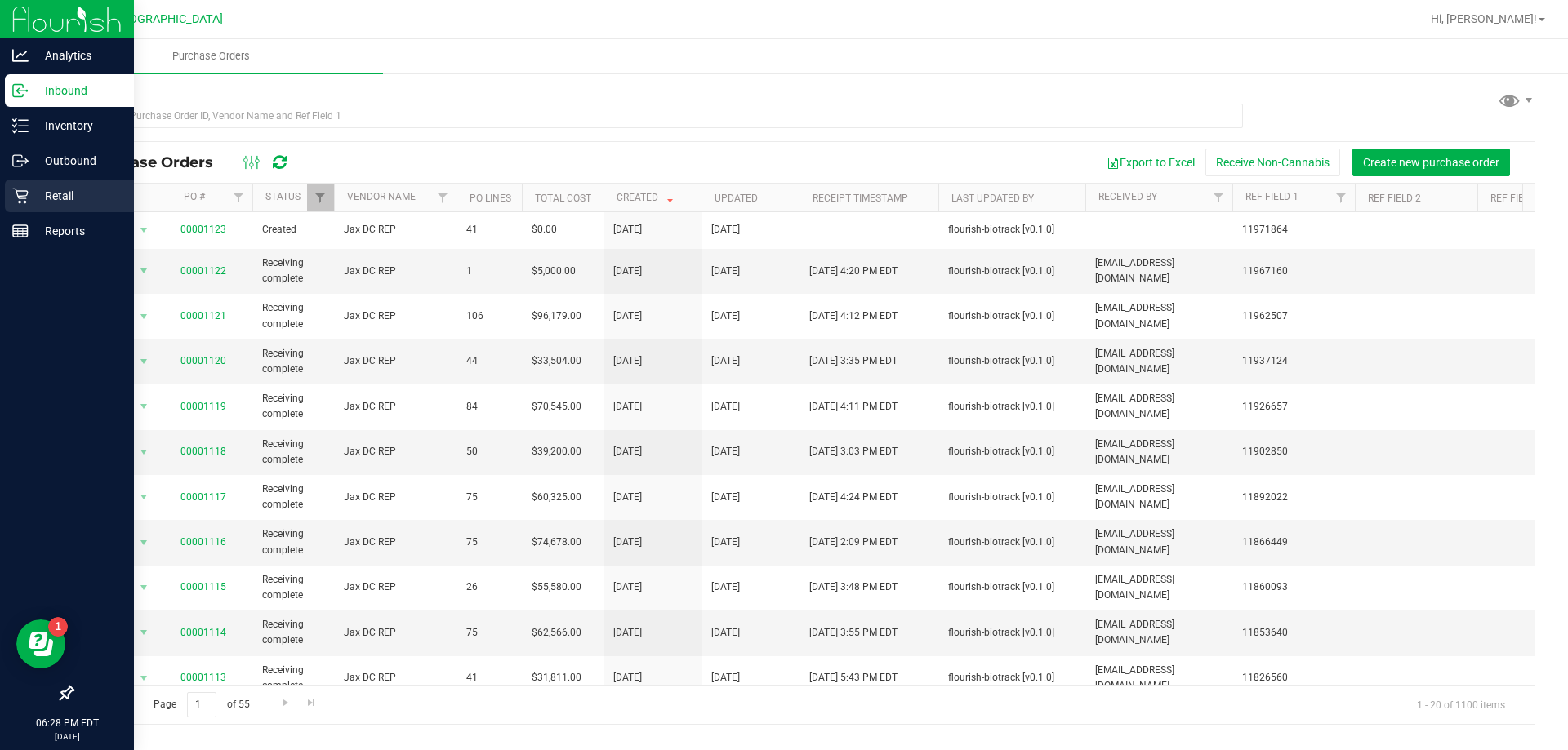
click at [62, 188] on p "Retail" at bounding box center [77, 196] width 98 height 20
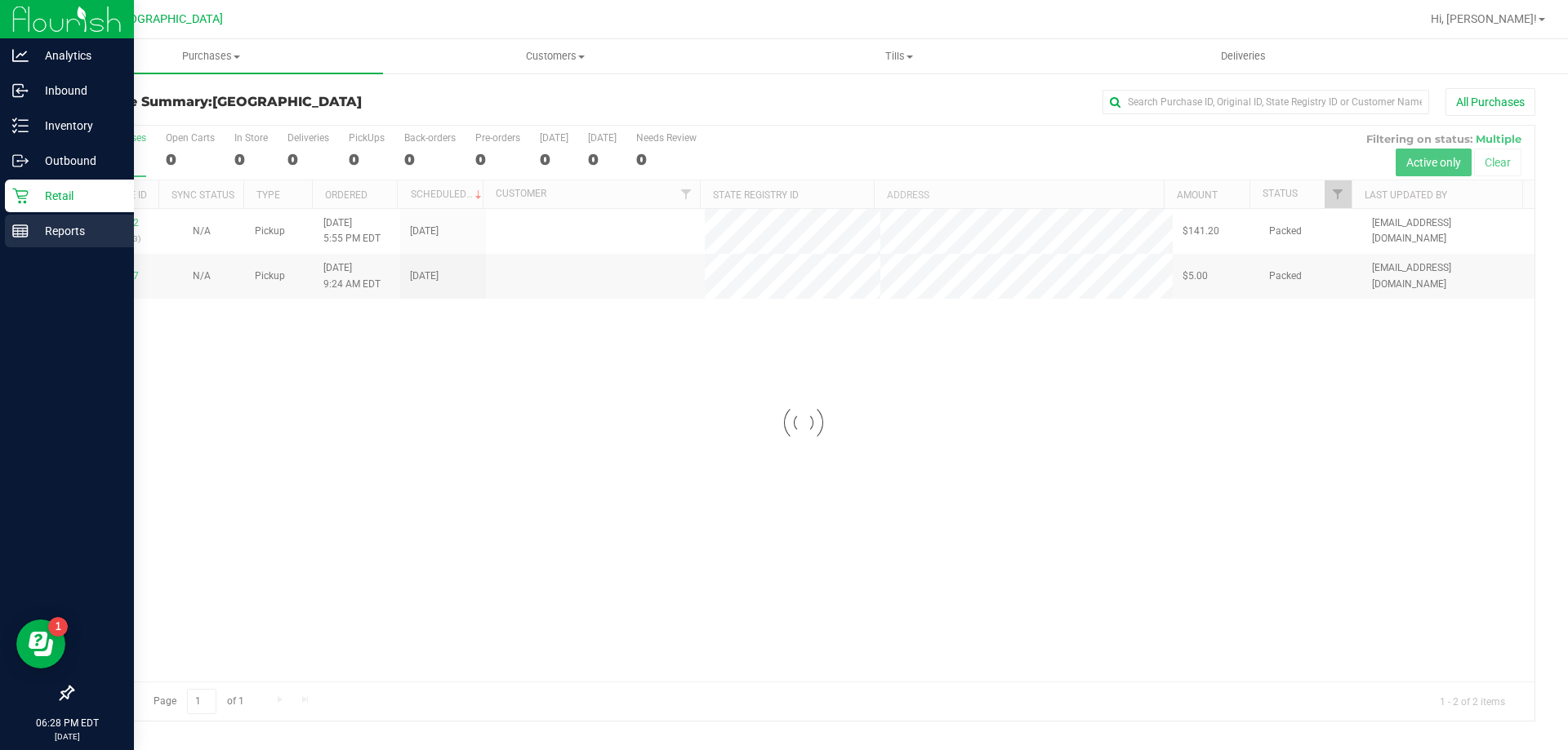
click at [56, 224] on p "Reports" at bounding box center [77, 231] width 98 height 20
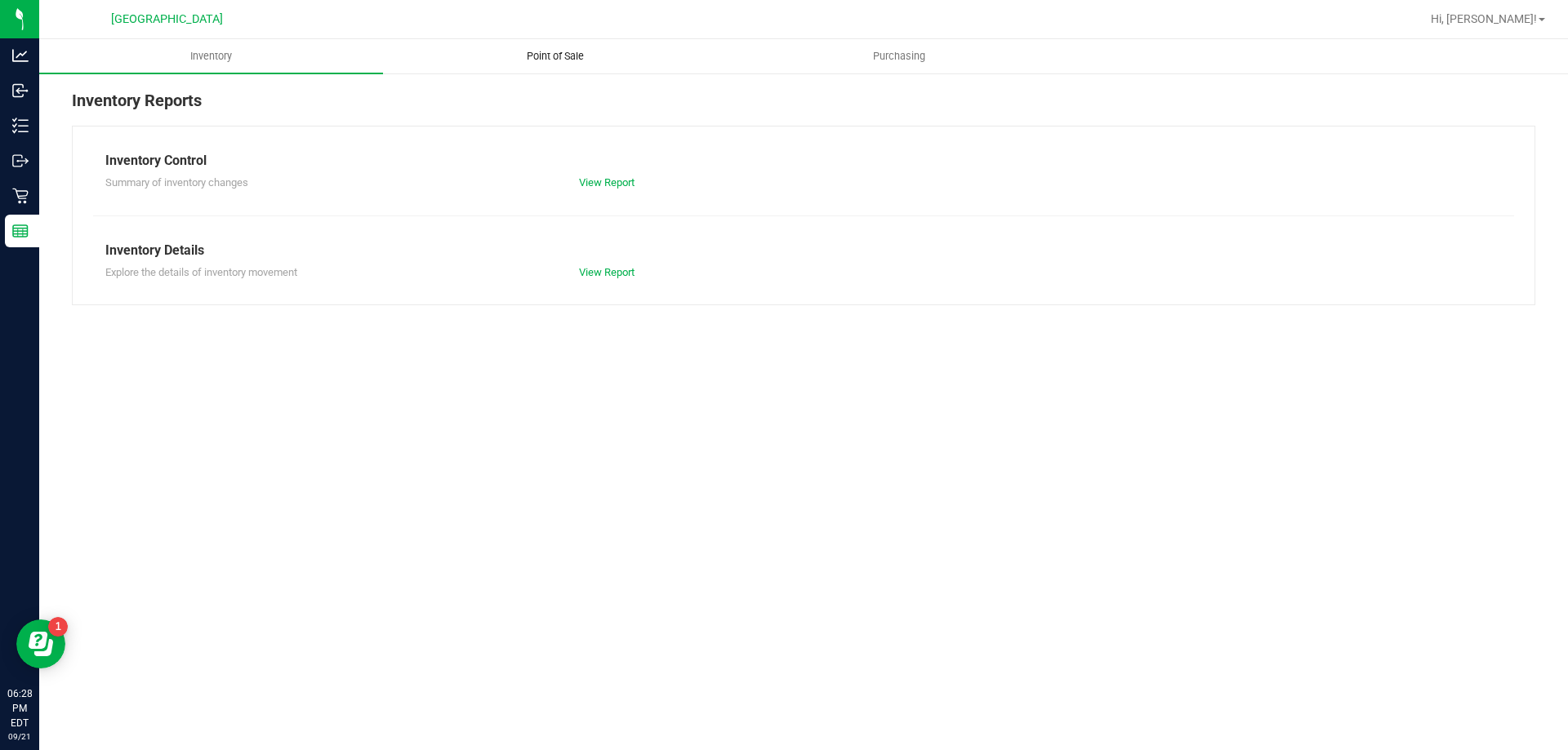
click at [556, 62] on span "Point of Sale" at bounding box center [555, 55] width 101 height 15
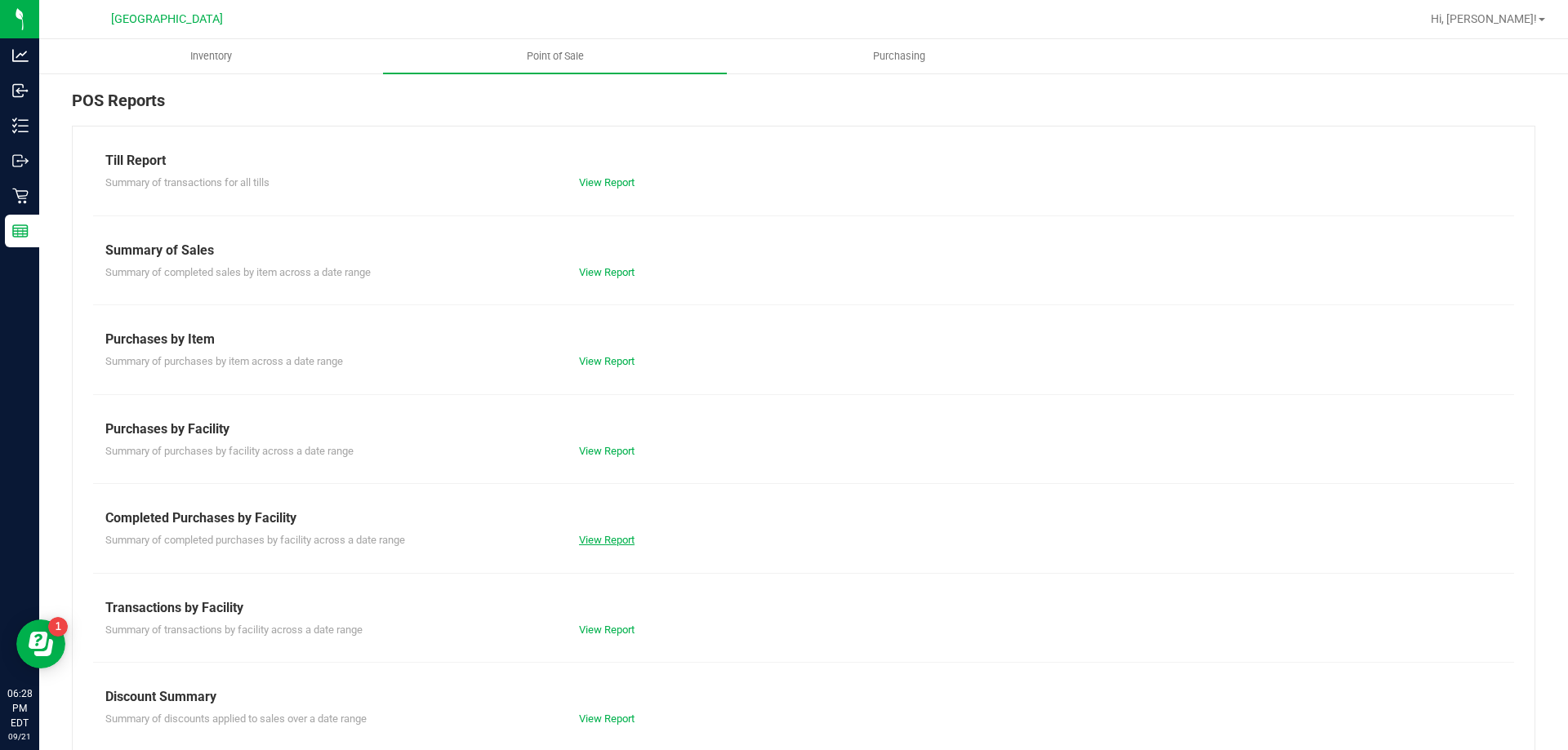
click at [610, 540] on link "View Report" at bounding box center [607, 540] width 56 height 12
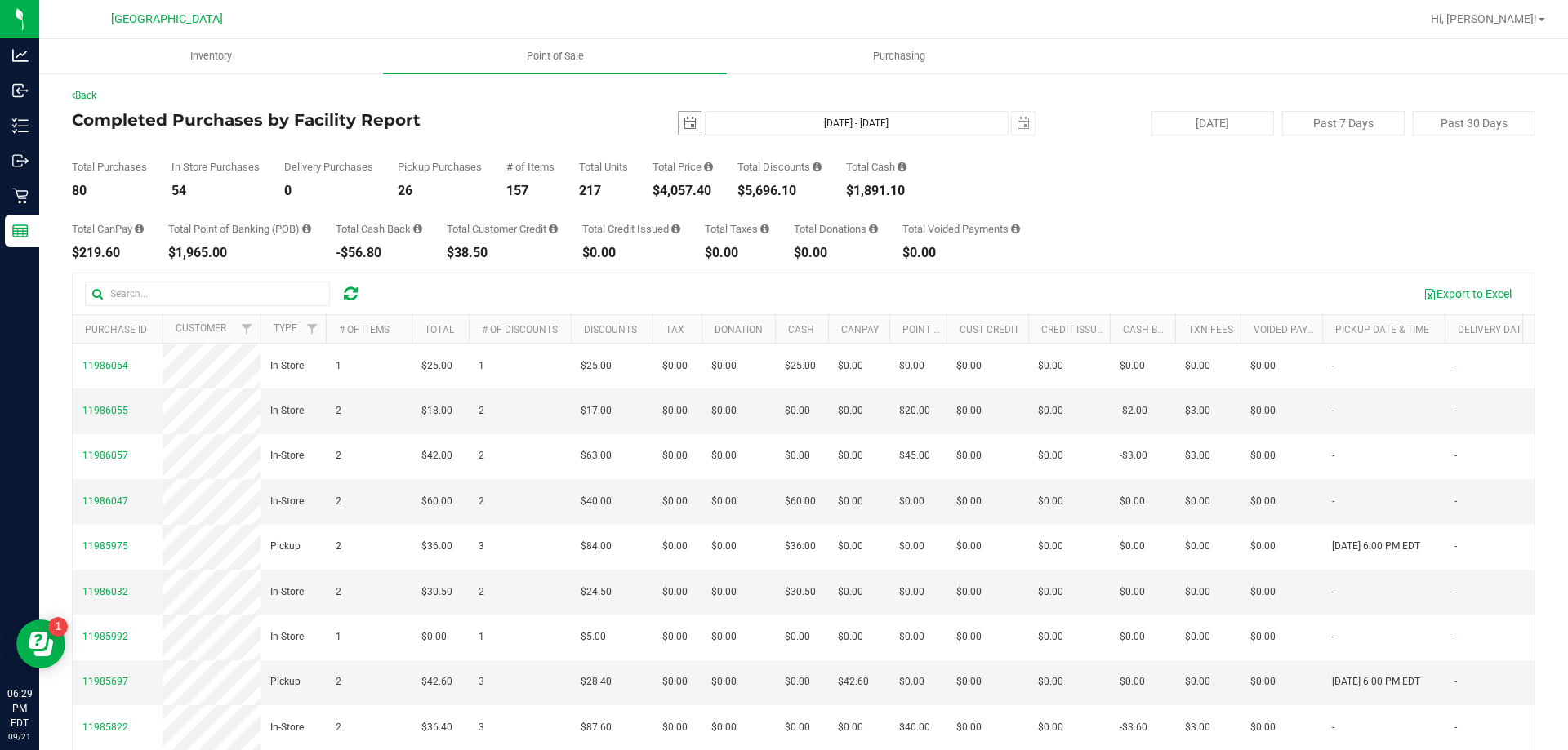
click at [684, 126] on span "select" at bounding box center [690, 123] width 13 height 13
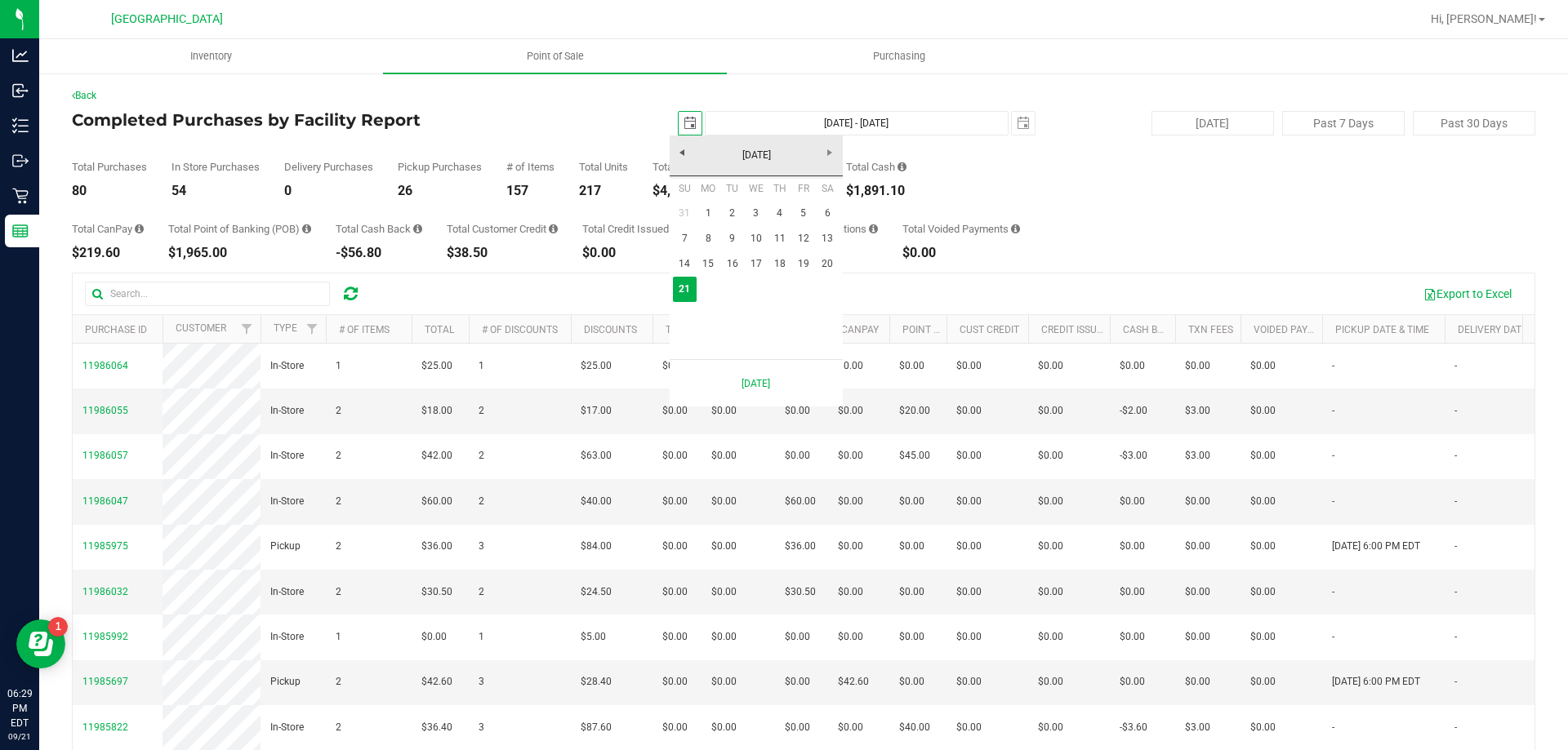
scroll to position [0, 41]
click at [714, 265] on link "15" at bounding box center [709, 265] width 24 height 26
type input "[DATE]"
type input "[DATE] - [DATE]"
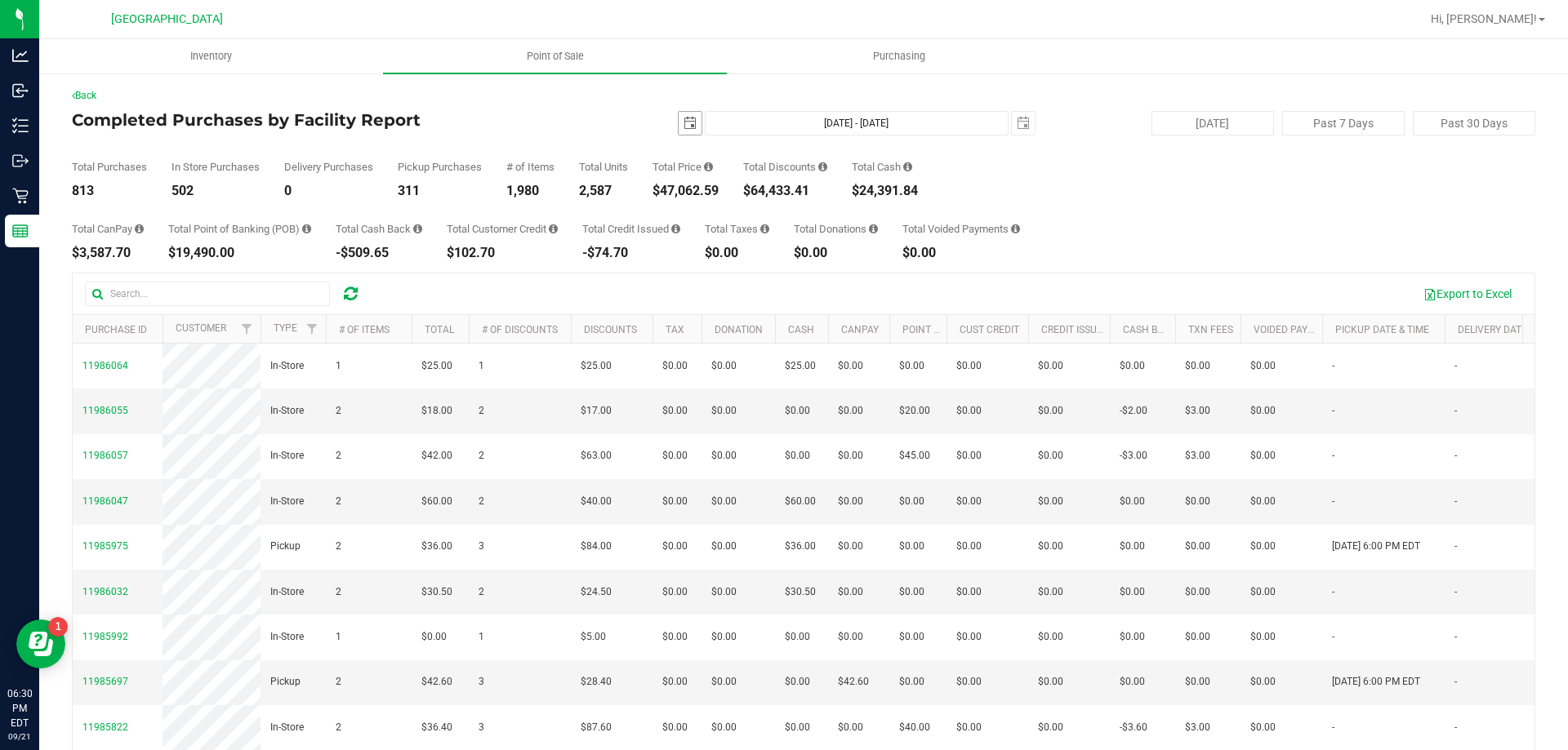
click at [684, 120] on span "select" at bounding box center [690, 123] width 13 height 13
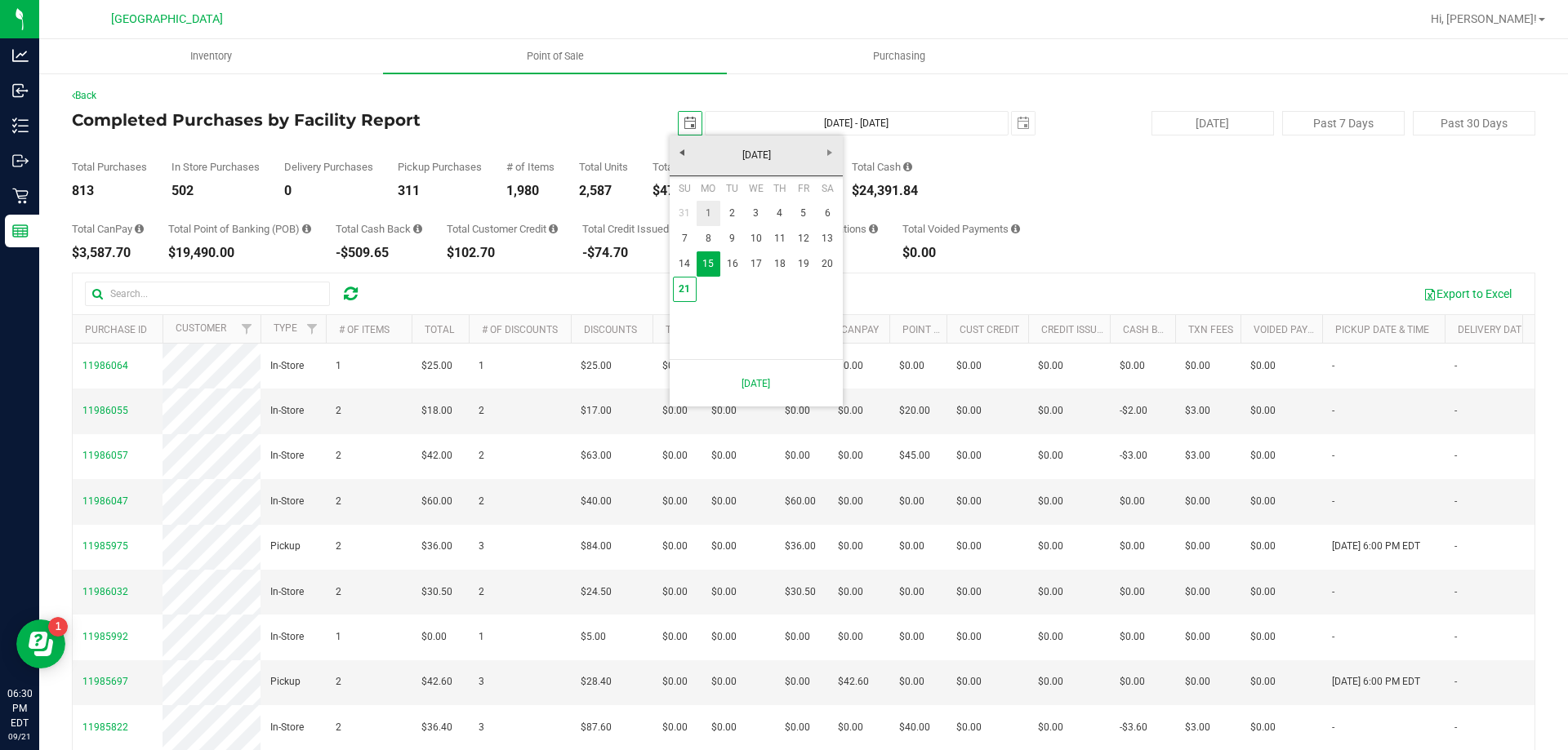
click at [712, 218] on link "1" at bounding box center [709, 214] width 24 height 26
type input "[DATE]"
type input "[DATE] - [DATE]"
